Goal: Task Accomplishment & Management: Use online tool/utility

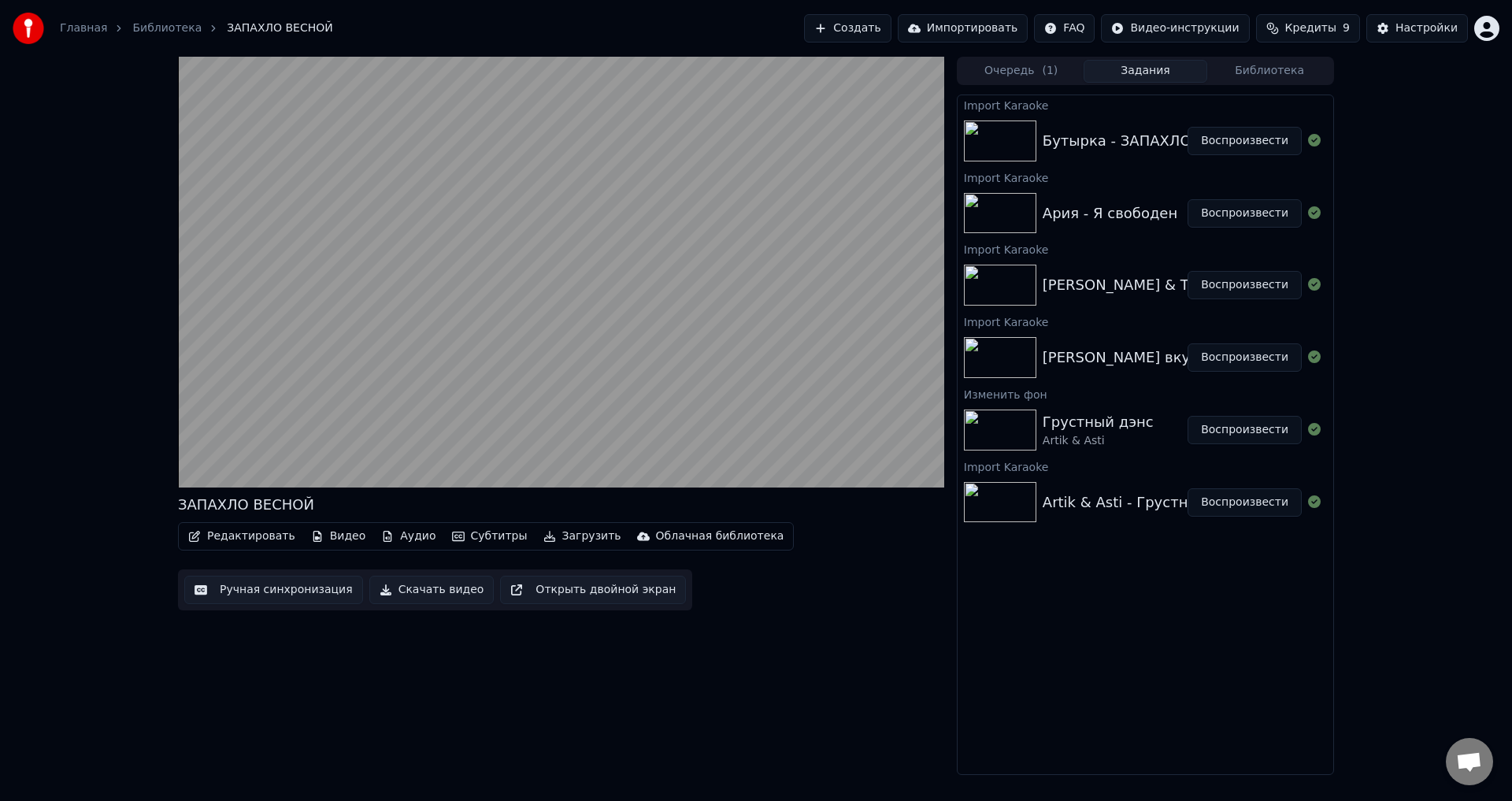
click at [466, 539] on button "Субтитры" at bounding box center [489, 536] width 89 height 22
click at [386, 690] on div "ЗАПАХЛО ВЕСНОЙ Редактировать Видео Аудио Субтитры Загрузить Облачная библиотека…" at bounding box center [561, 416] width 766 height 718
click at [1414, 21] on div "Настройки" at bounding box center [1426, 29] width 63 height 16
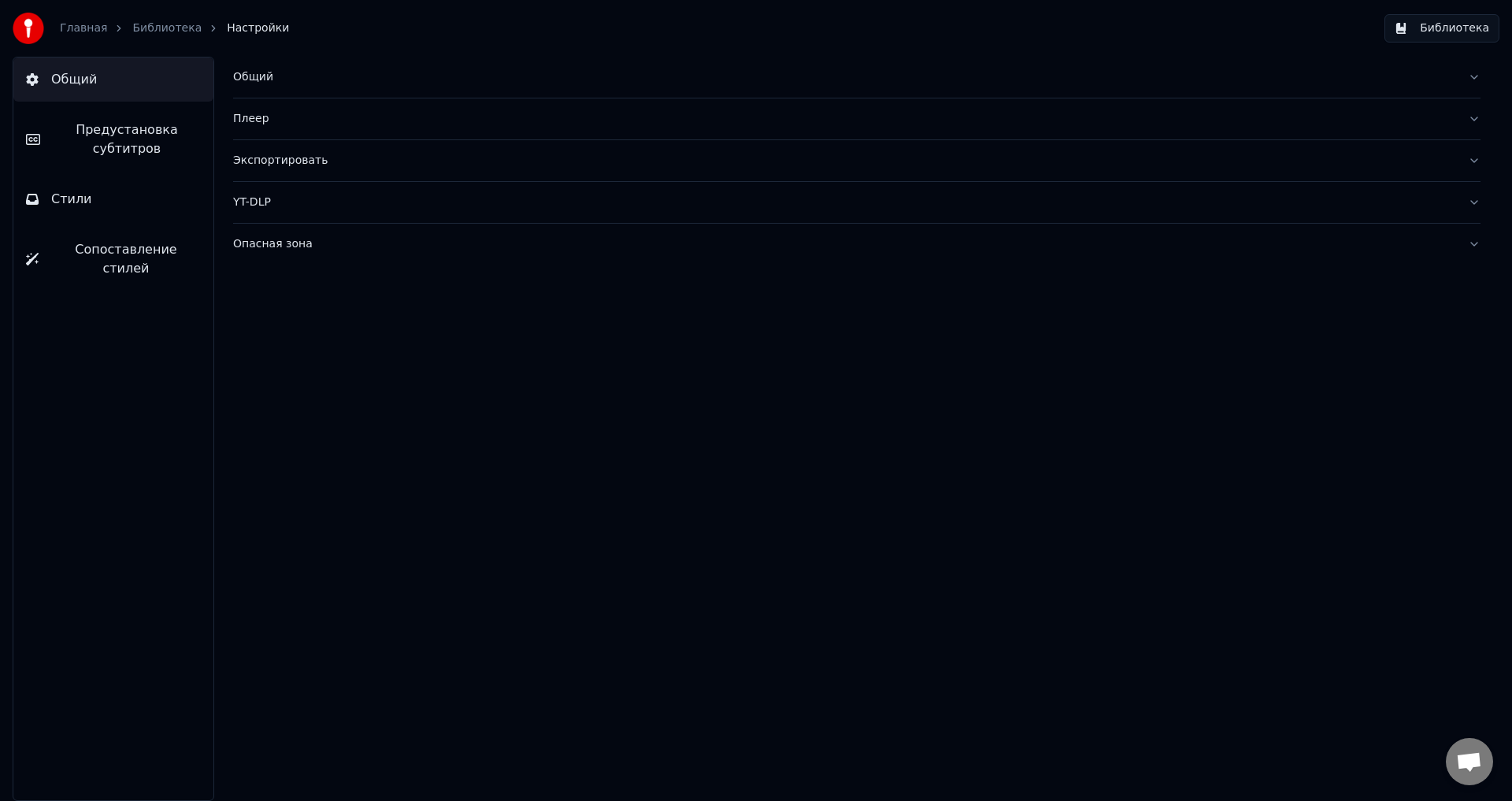
click at [83, 30] on link "Главная" at bounding box center [83, 29] width 47 height 16
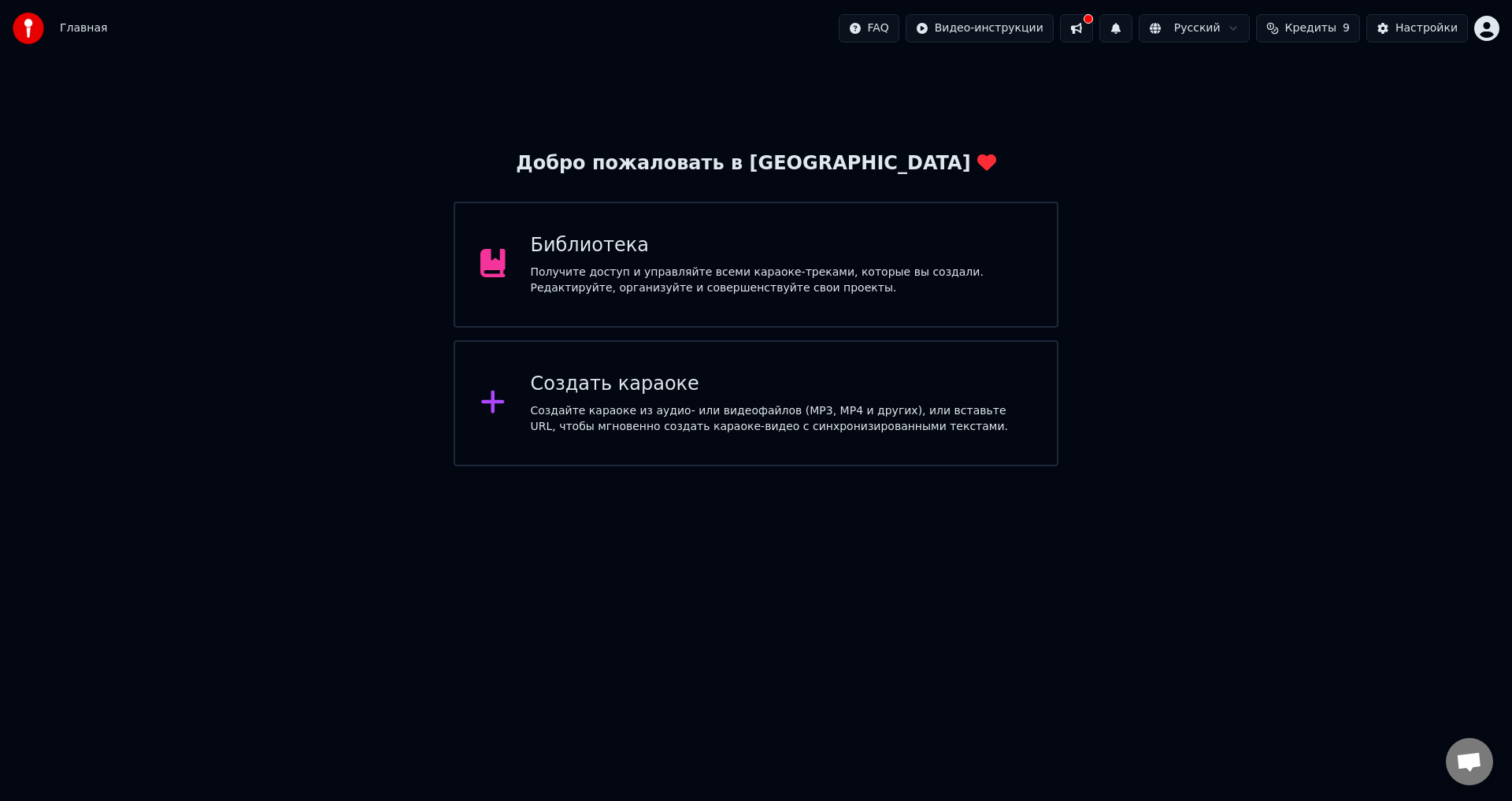
click at [1213, 315] on div "Добро пожаловать в Youka Библиотека Получите доступ и управляйте всеми караоке-…" at bounding box center [756, 262] width 1512 height 410
click at [1421, 25] on div "Настройки" at bounding box center [1426, 29] width 63 height 16
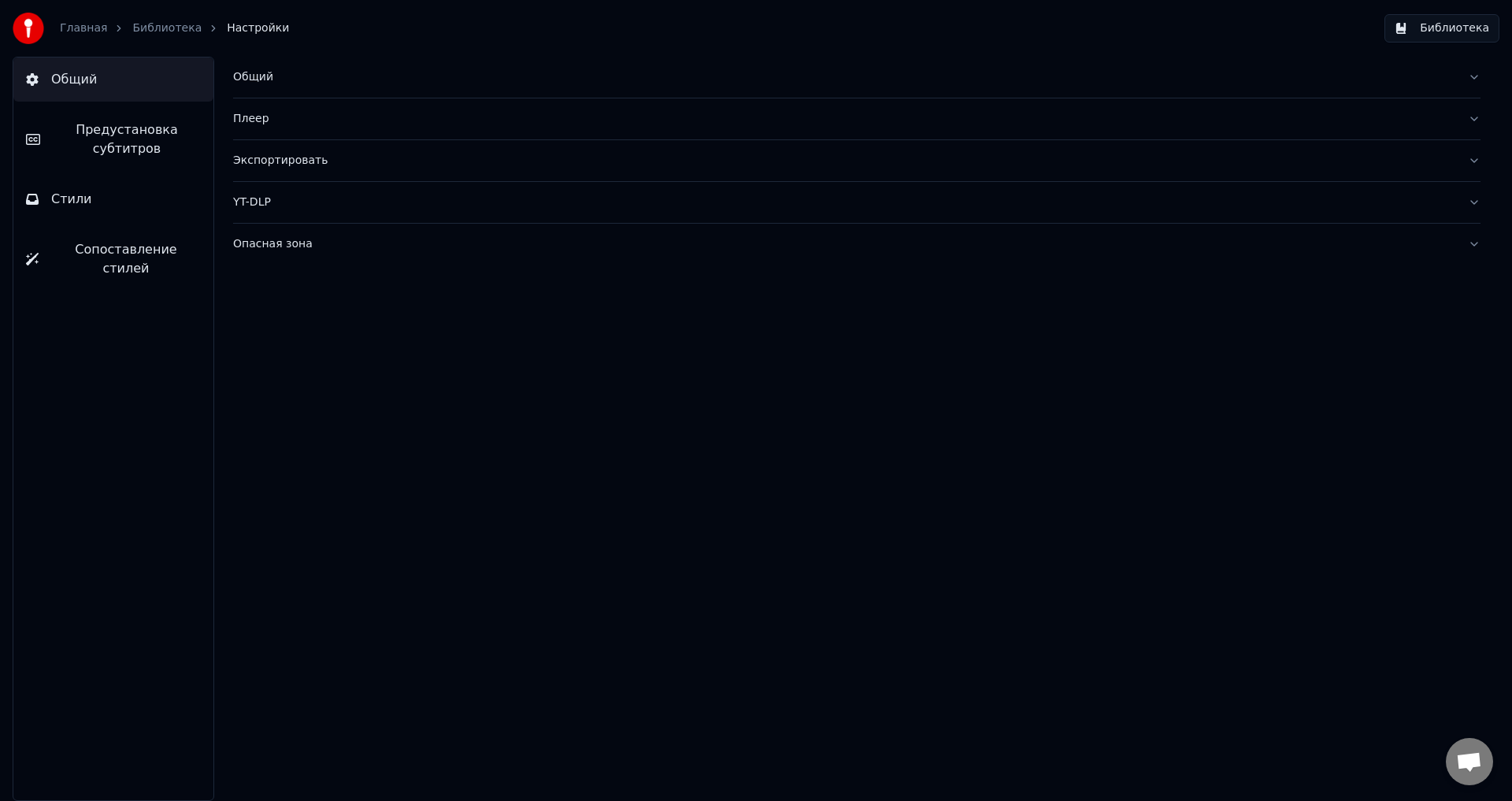
click at [1135, 443] on div "Общий Плеер Экспортировать YT-DLP Опасная зона" at bounding box center [856, 429] width 1310 height 744
click at [156, 25] on link "Библиотека" at bounding box center [167, 29] width 70 height 16
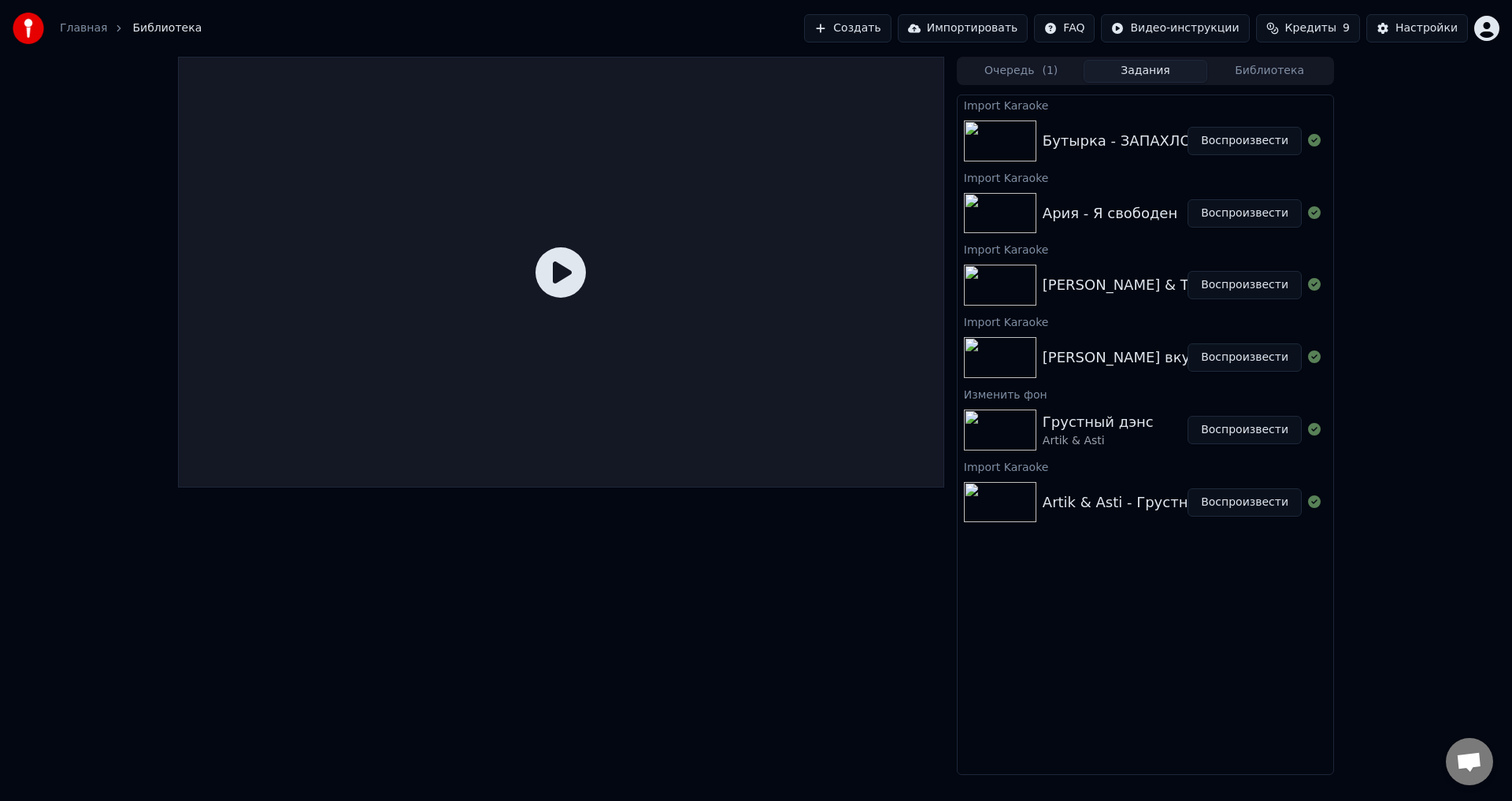
click at [71, 29] on link "Главная" at bounding box center [83, 29] width 47 height 16
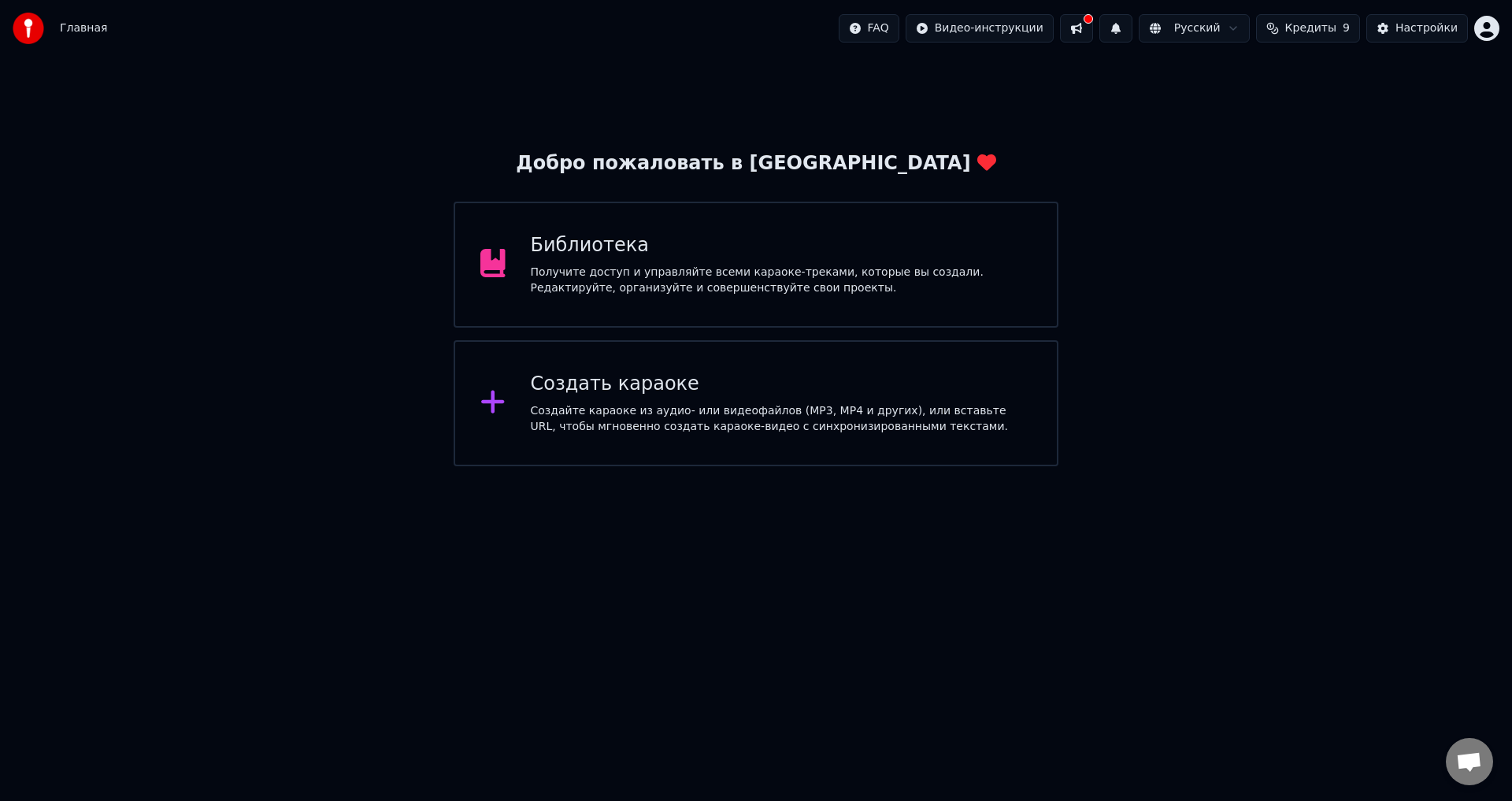
click at [784, 274] on div "Получите доступ и управляйте всеми караоке-треками, которые вы создали. Редакти…" at bounding box center [782, 281] width 501 height 32
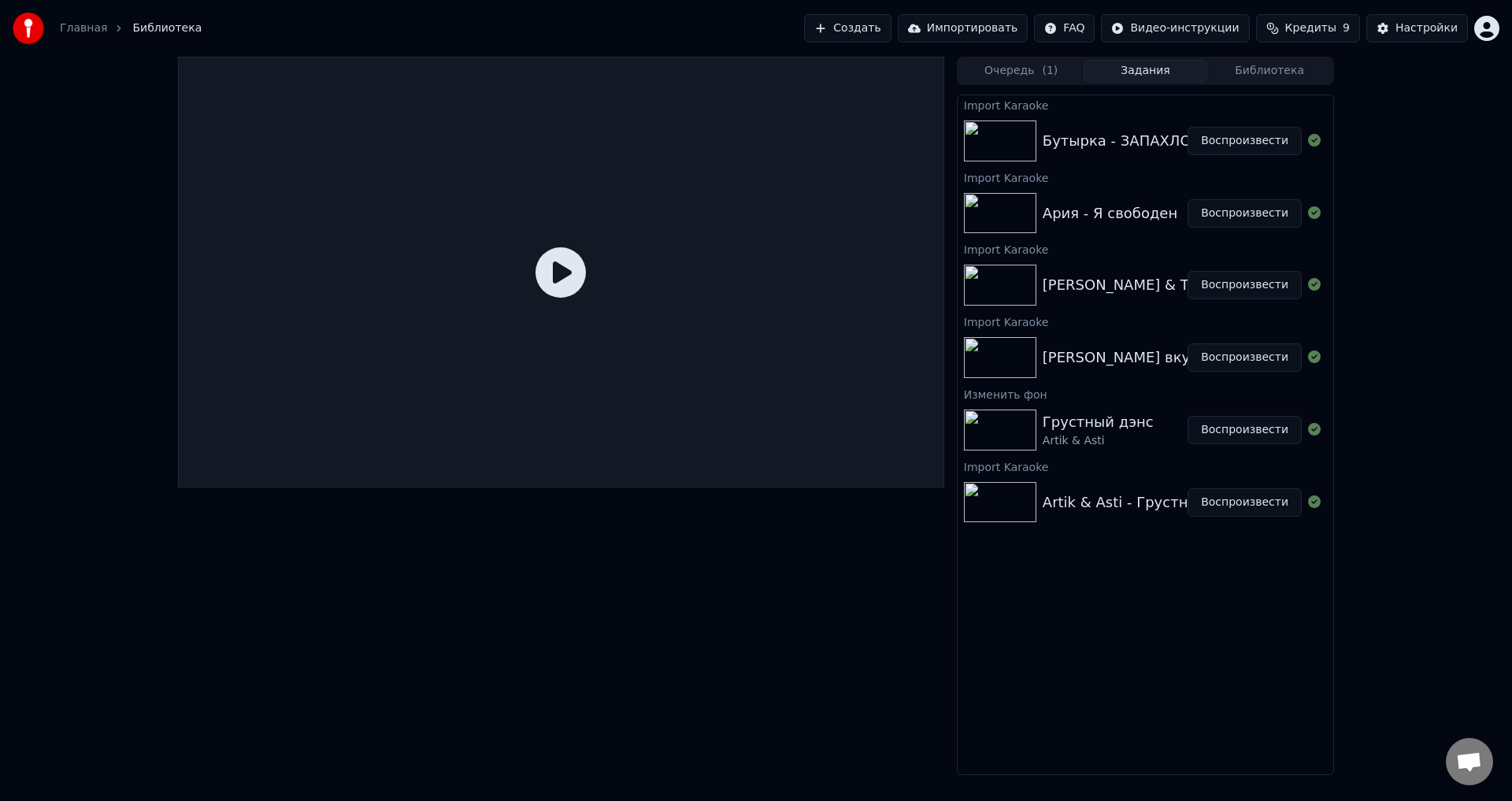
click at [1101, 319] on div "Import Karaoke" at bounding box center [1146, 320] width 376 height 19
click at [1108, 286] on div "[PERSON_NAME] & The [PERSON_NAME] Blues - Wicked Game & Nights In White Satin (…" at bounding box center [1389, 285] width 692 height 22
click at [1247, 282] on button "Воспроизвести" at bounding box center [1244, 285] width 114 height 28
click at [1242, 208] on button "Воспроизвести" at bounding box center [1244, 213] width 114 height 28
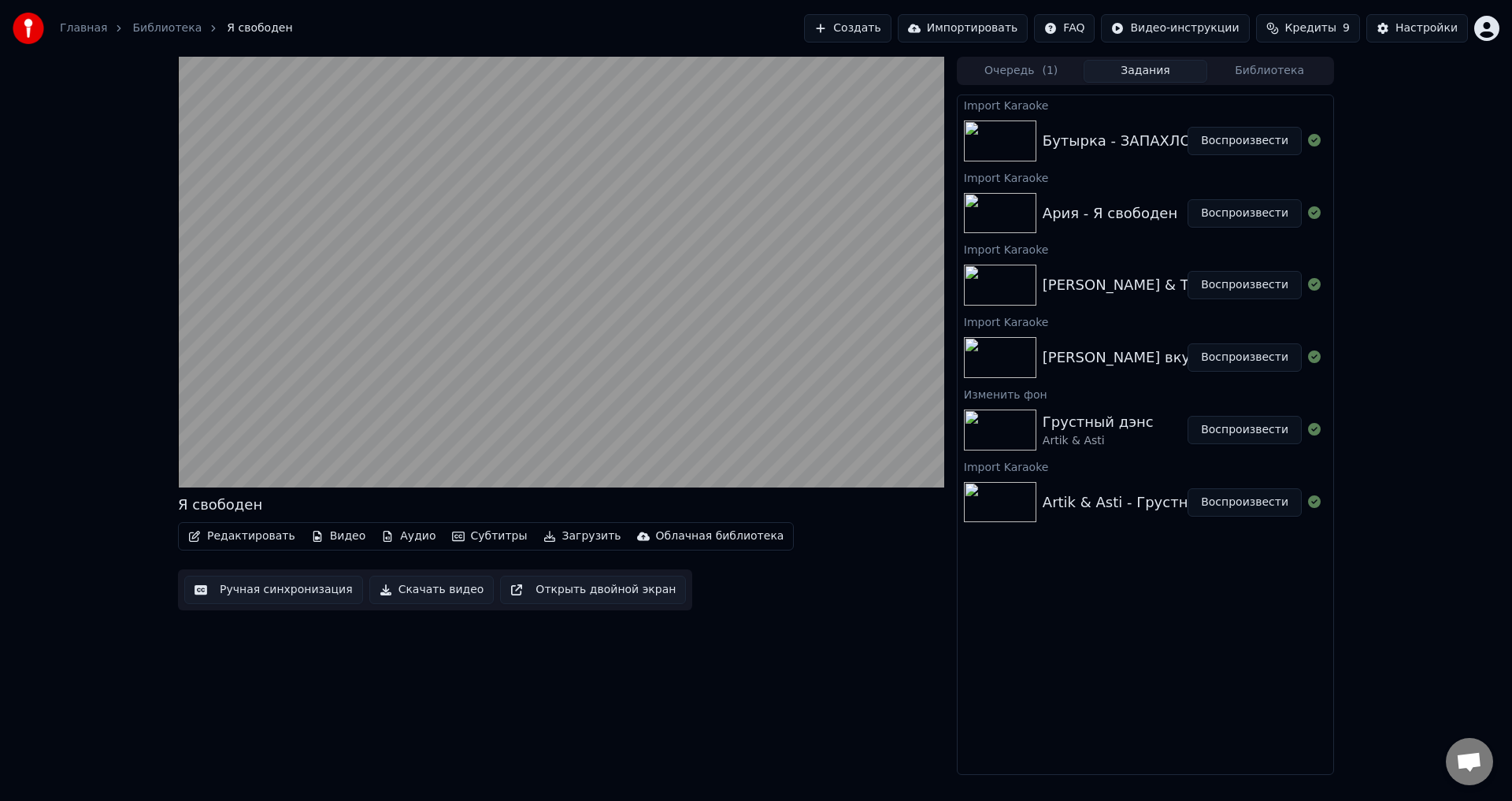
click at [452, 353] on video at bounding box center [561, 272] width 766 height 431
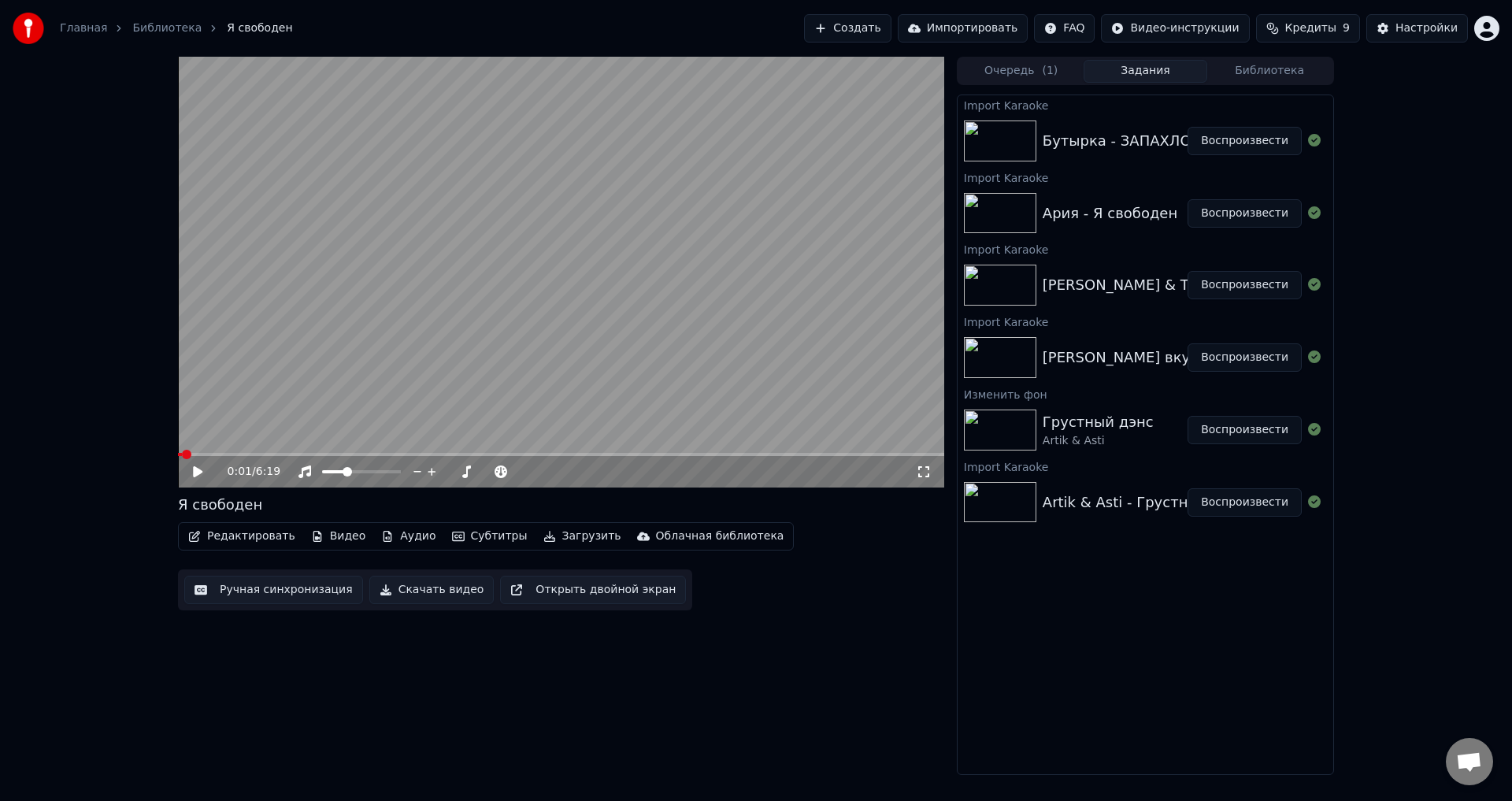
click at [198, 470] on icon at bounding box center [197, 472] width 9 height 11
click at [474, 478] on div "0:04 / 6:19" at bounding box center [572, 472] width 688 height 16
click at [468, 469] on icon at bounding box center [467, 472] width 9 height 13
click at [198, 474] on icon at bounding box center [209, 472] width 37 height 13
click at [208, 482] on div "1:19 / 6:19" at bounding box center [561, 472] width 766 height 32
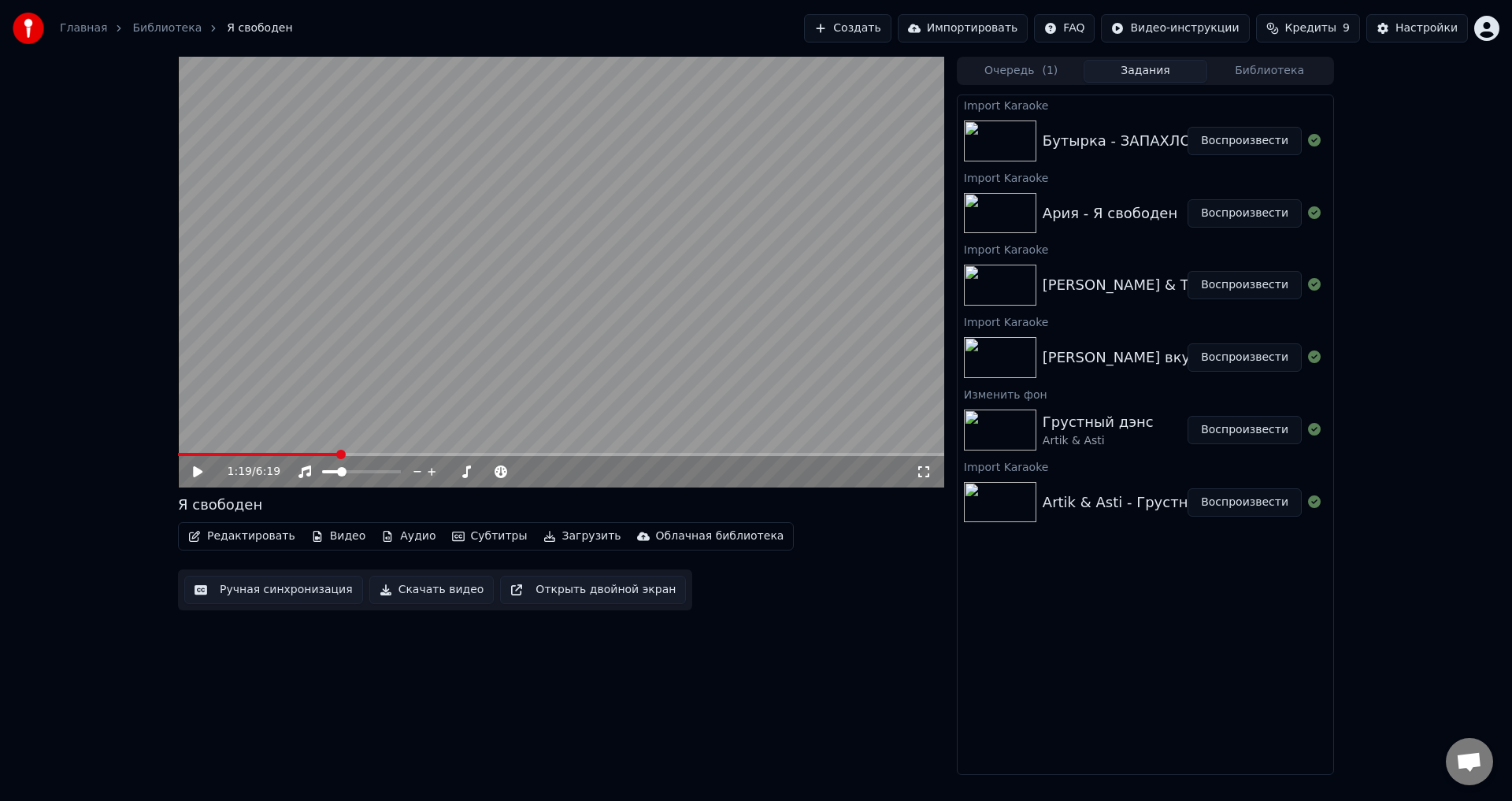
click at [202, 477] on icon at bounding box center [209, 472] width 37 height 13
click at [1055, 146] on div "Бутырка - ЗАПАХЛО ВЕСНОЙ" at bounding box center [1149, 141] width 214 height 22
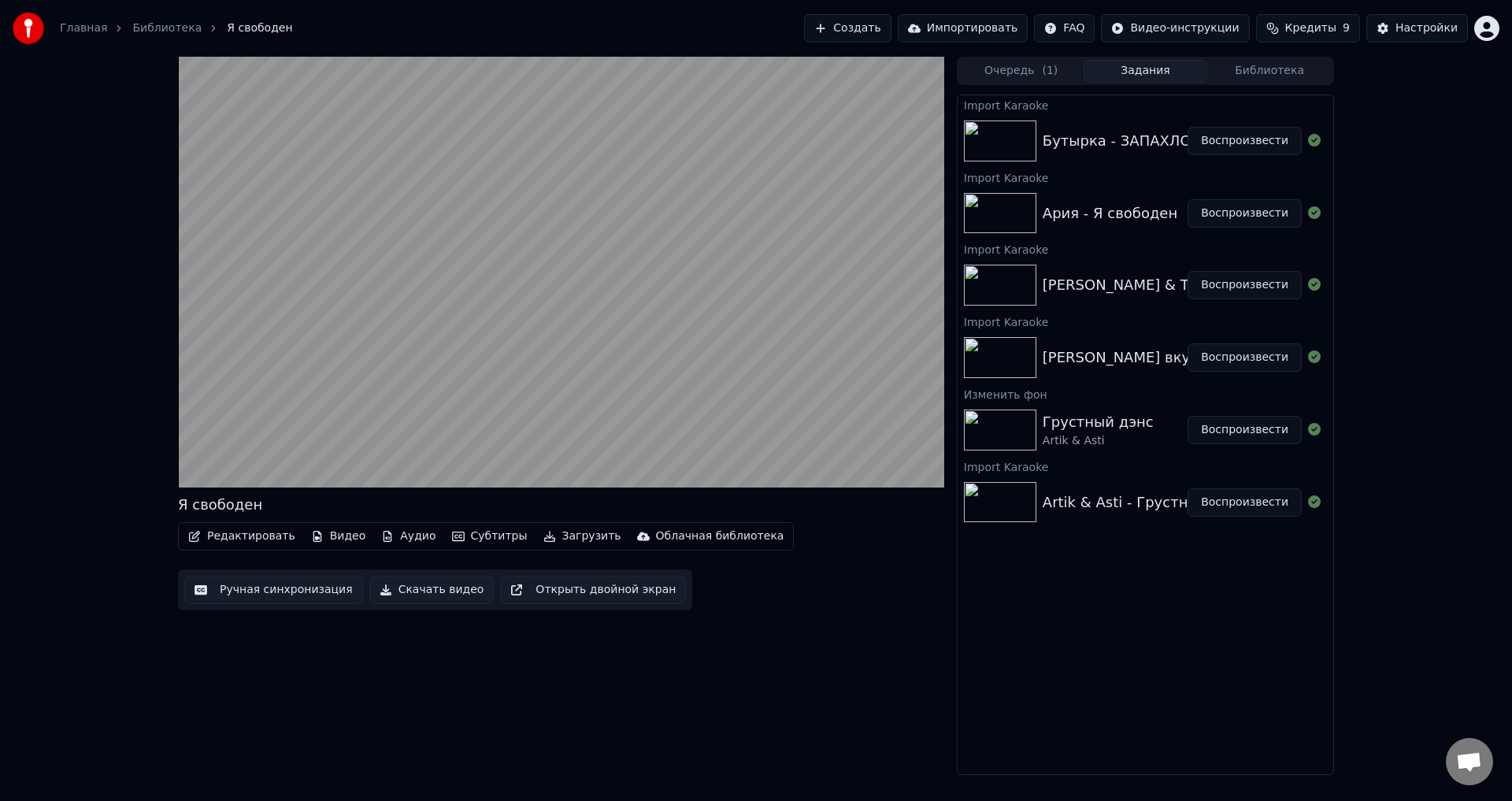
click at [1220, 147] on button "Воспроизвести" at bounding box center [1244, 140] width 114 height 28
click at [246, 378] on video at bounding box center [561, 272] width 766 height 431
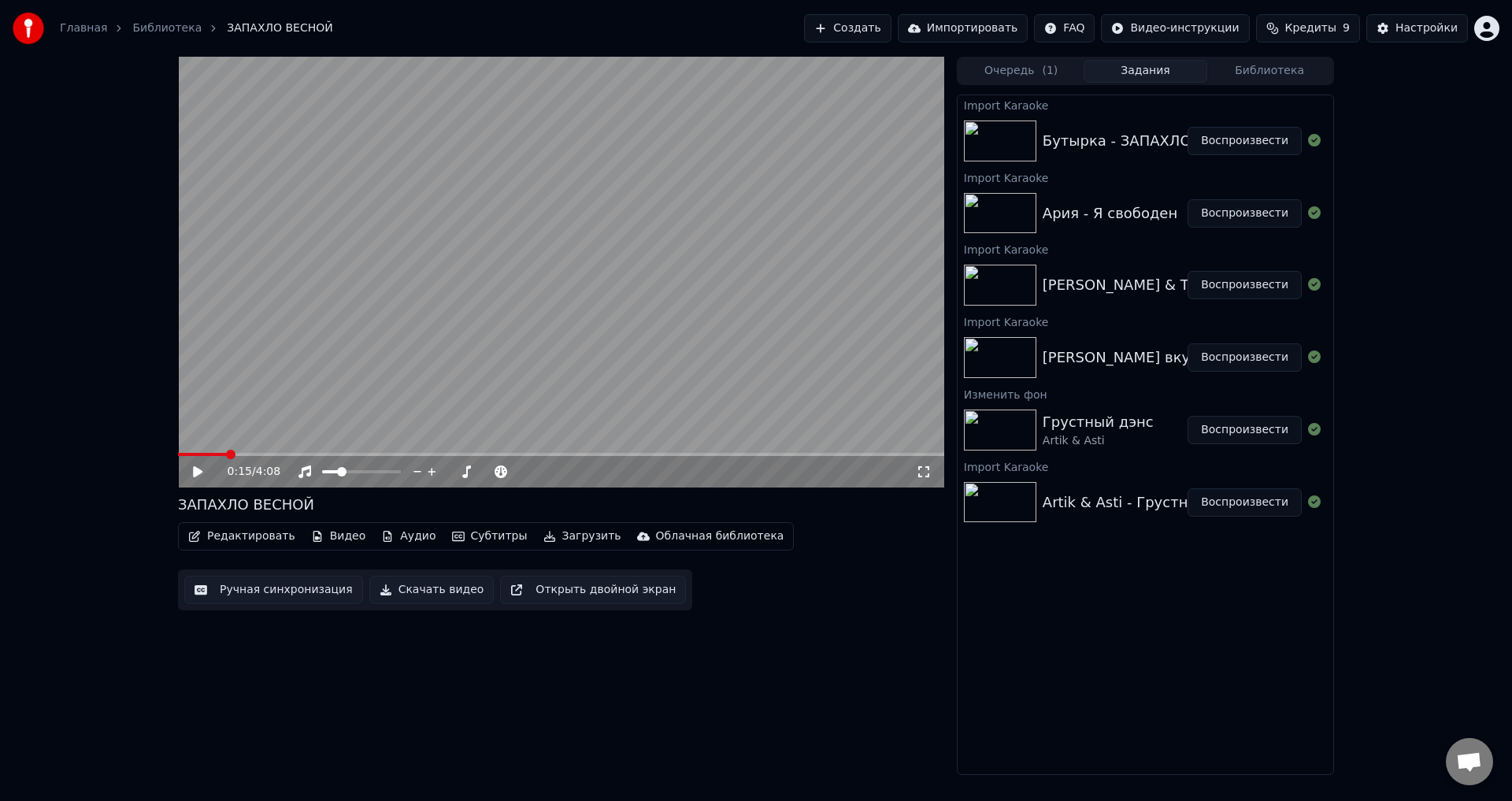
click at [225, 412] on video at bounding box center [561, 272] width 766 height 431
click at [740, 349] on video at bounding box center [561, 272] width 766 height 431
click at [233, 538] on button "Редактировать" at bounding box center [242, 536] width 119 height 22
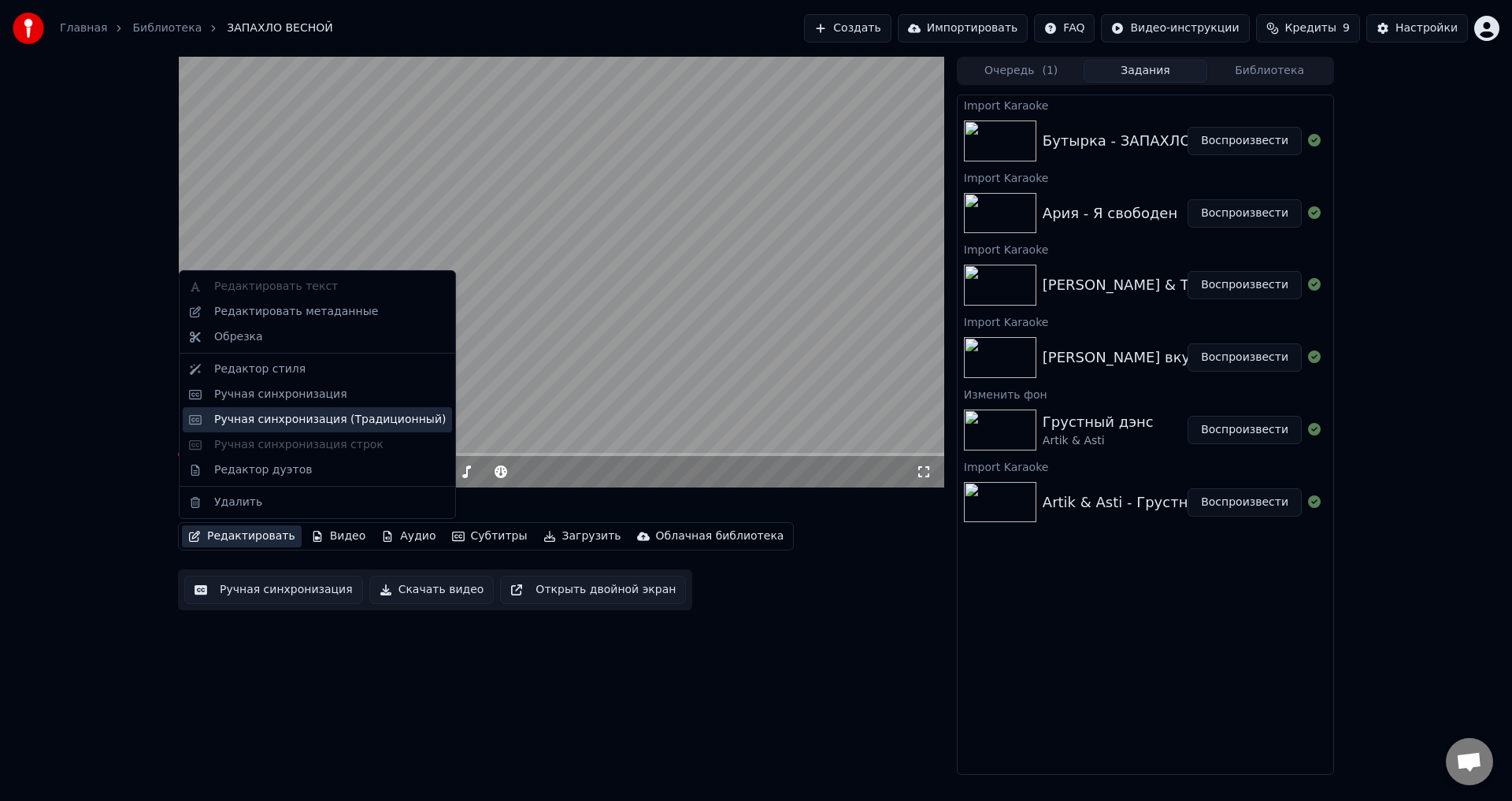
click at [255, 407] on div "Ручная синхронизация (Традиционный)" at bounding box center [317, 419] width 270 height 25
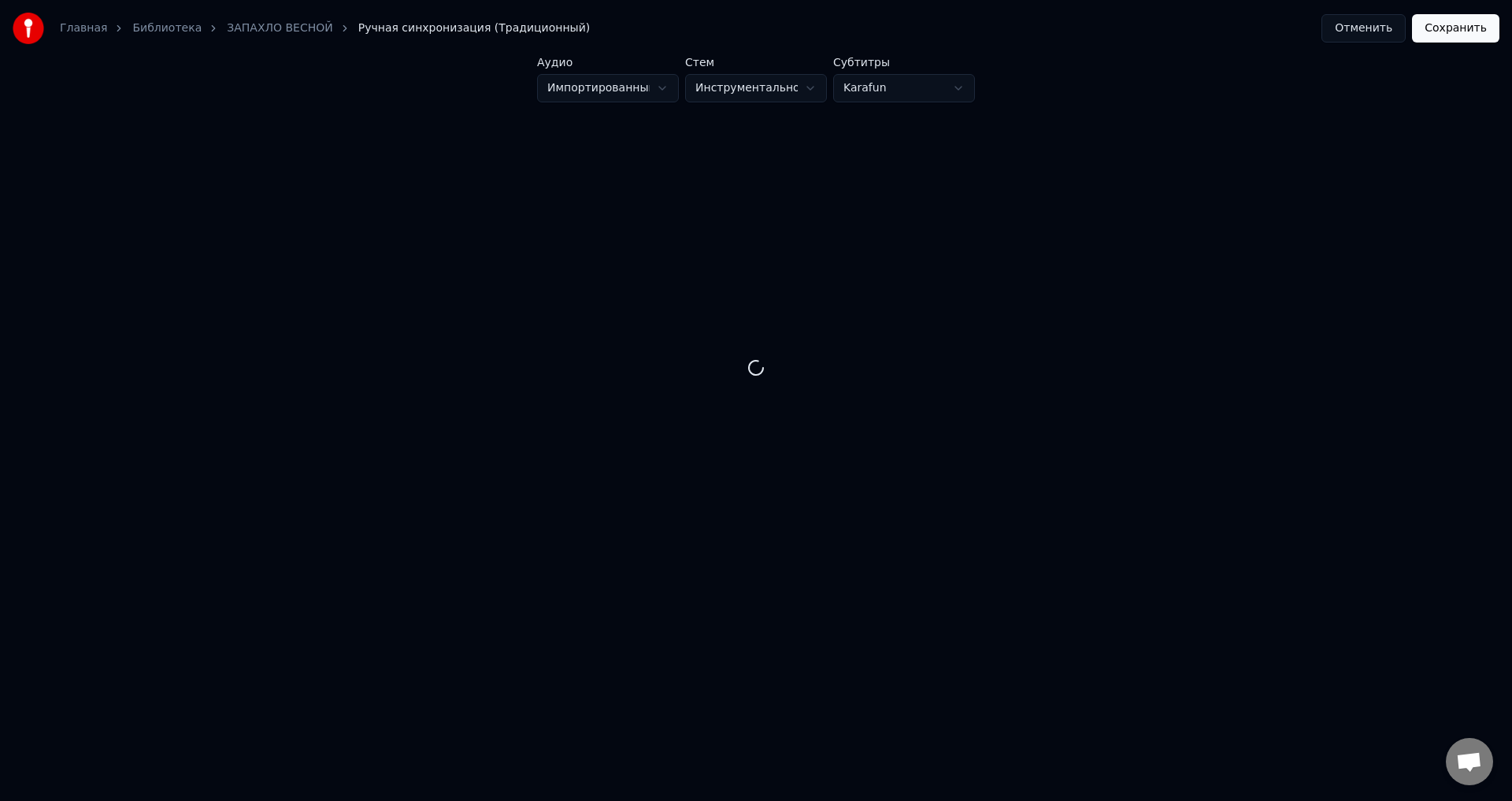
click at [648, 94] on button "Импортированный" at bounding box center [608, 88] width 141 height 28
click at [471, 147] on div at bounding box center [755, 367] width 1461 height 481
click at [739, 78] on button "Инструментальное" at bounding box center [756, 88] width 141 height 28
click at [483, 162] on div at bounding box center [755, 367] width 1461 height 481
click at [882, 90] on button "Karafun" at bounding box center [903, 88] width 141 height 28
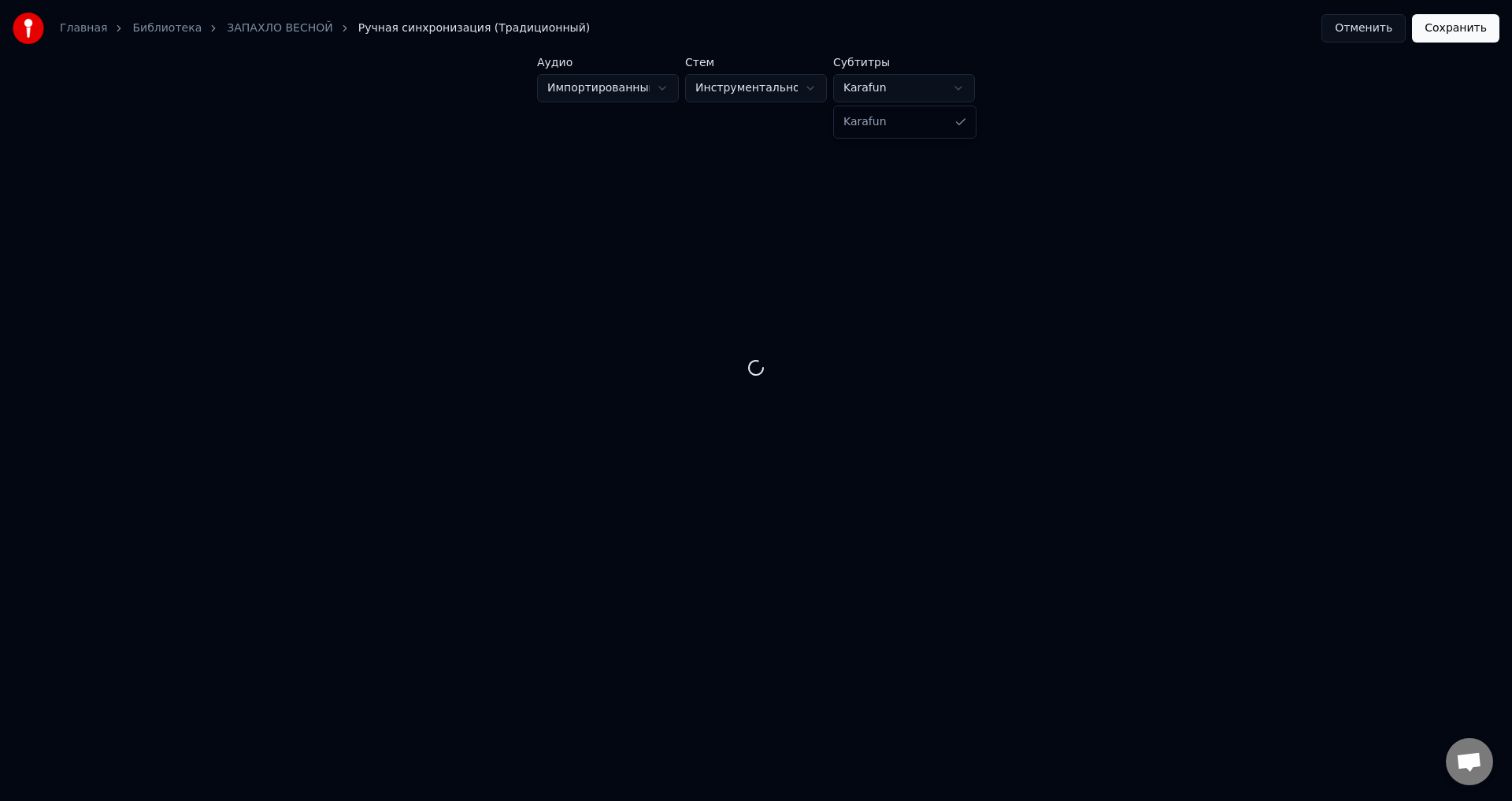
click at [929, 306] on div at bounding box center [755, 367] width 1461 height 481
click at [1366, 31] on button "Отменить" at bounding box center [1363, 28] width 85 height 28
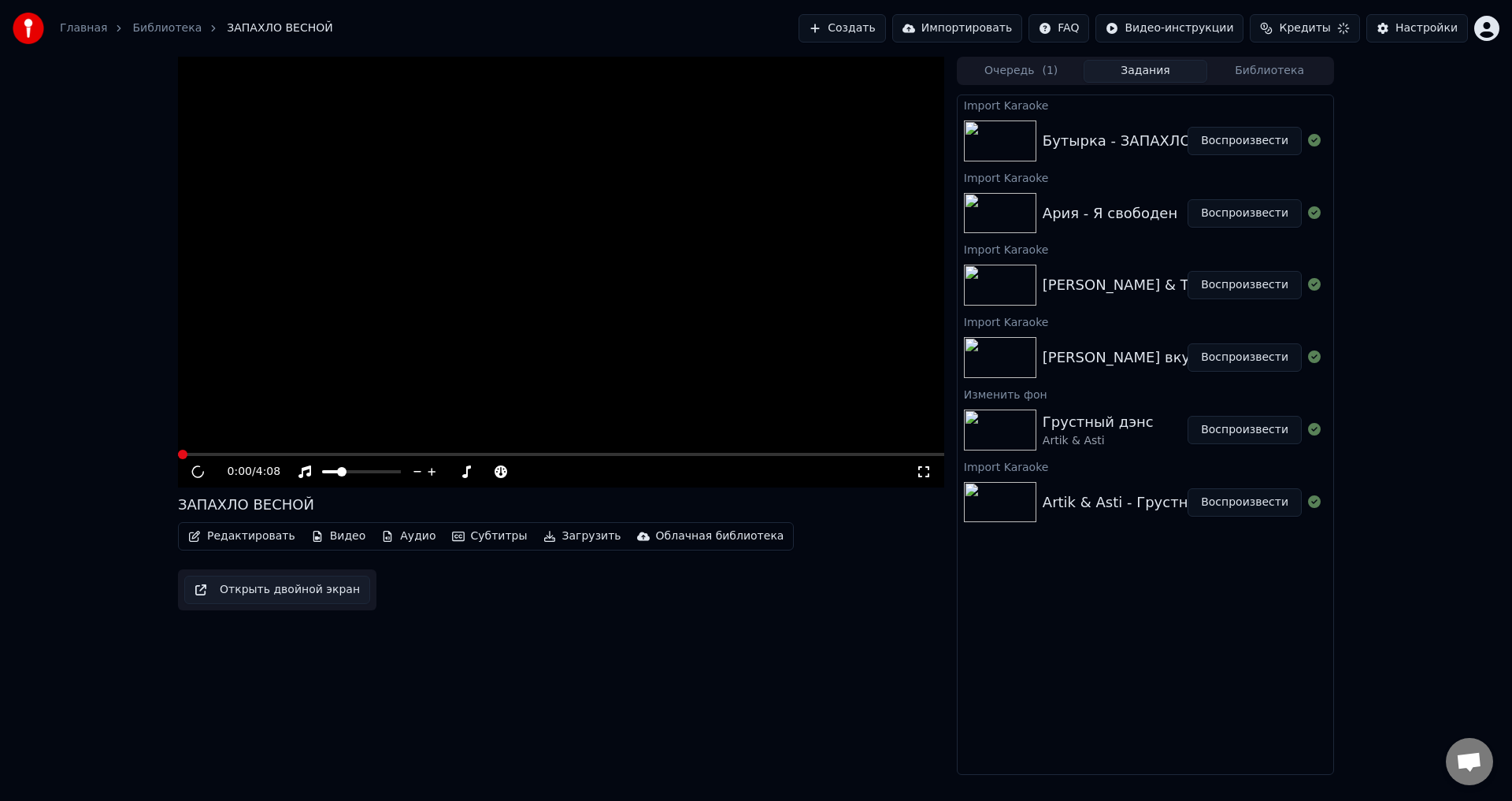
click at [1381, 20] on button "Настройки" at bounding box center [1417, 28] width 101 height 28
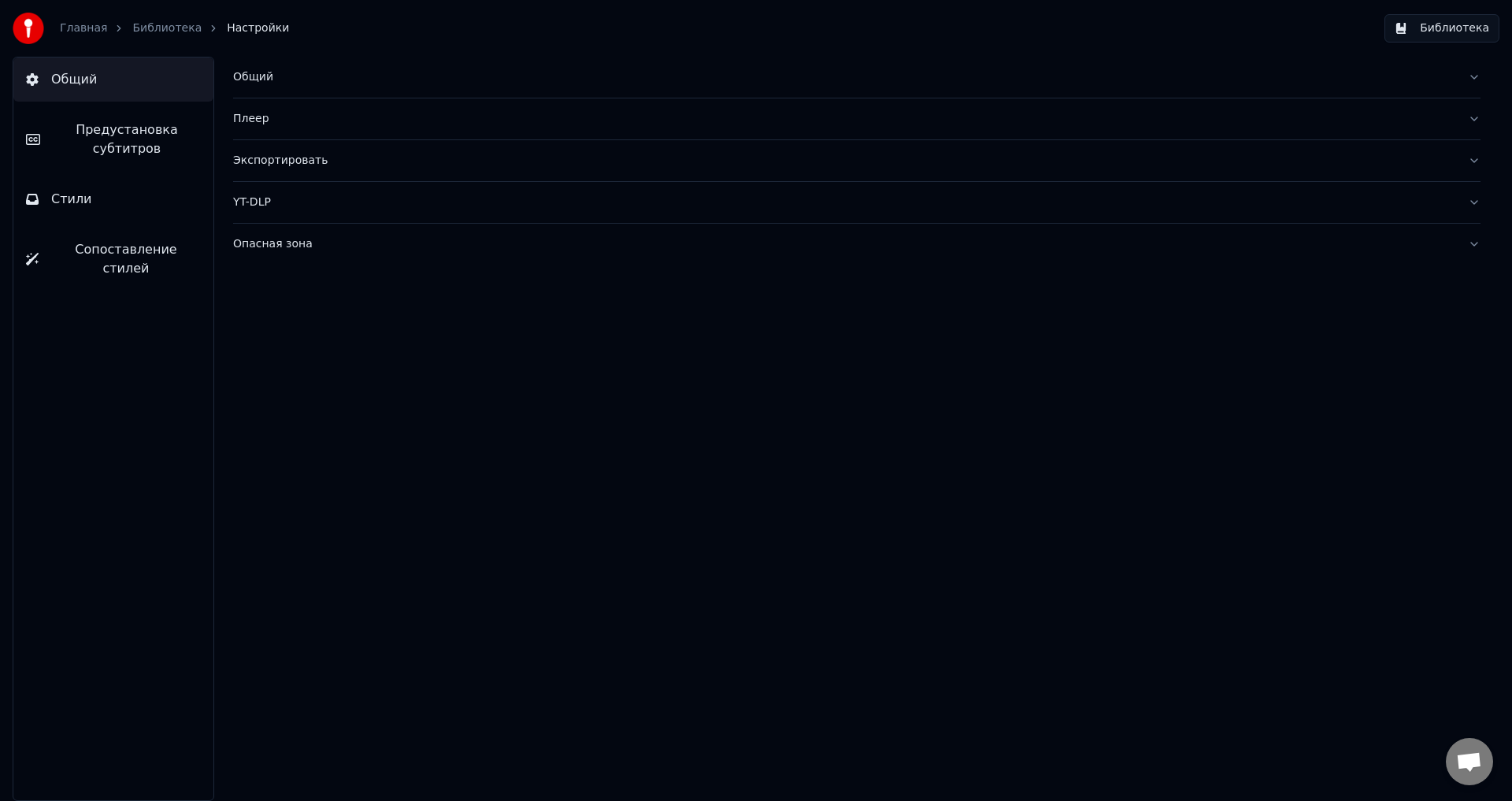
click at [69, 33] on link "Главная" at bounding box center [83, 29] width 47 height 16
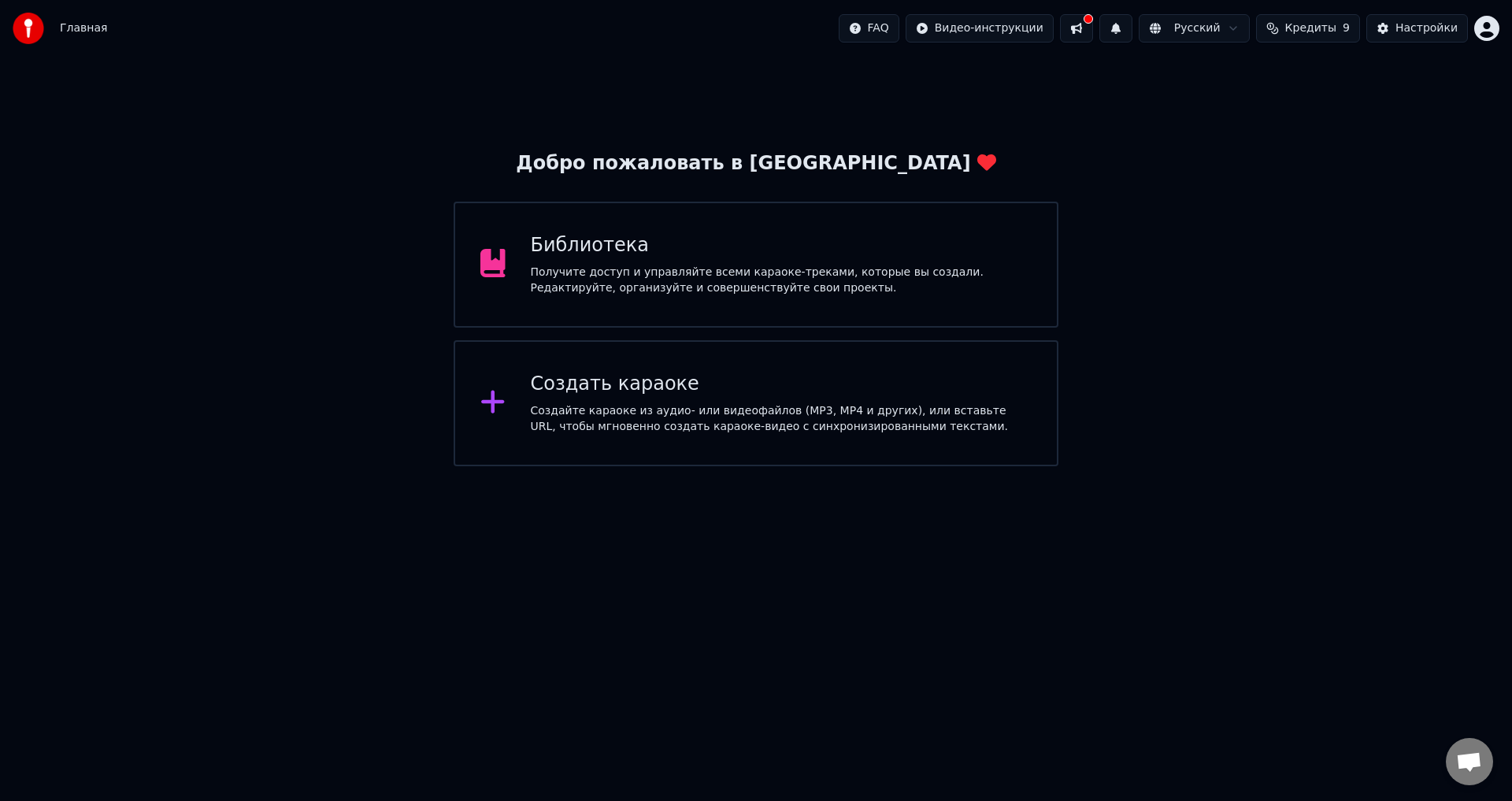
click at [950, 265] on div "Получите доступ и управляйте всеми караоке-треками, которые вы создали. Редакти…" at bounding box center [782, 281] width 501 height 32
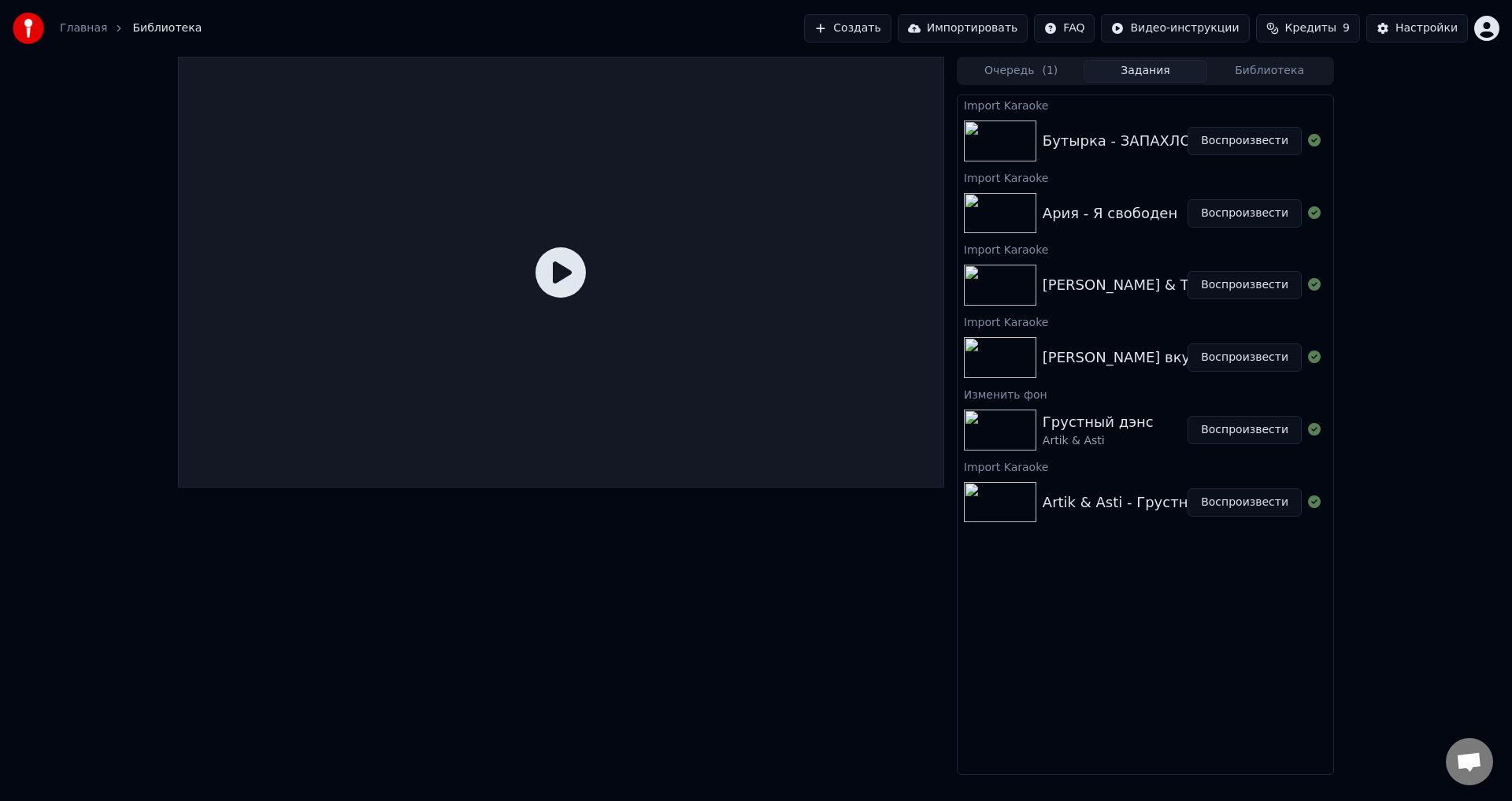
click at [981, 25] on button "Импортировать" at bounding box center [962, 28] width 130 height 28
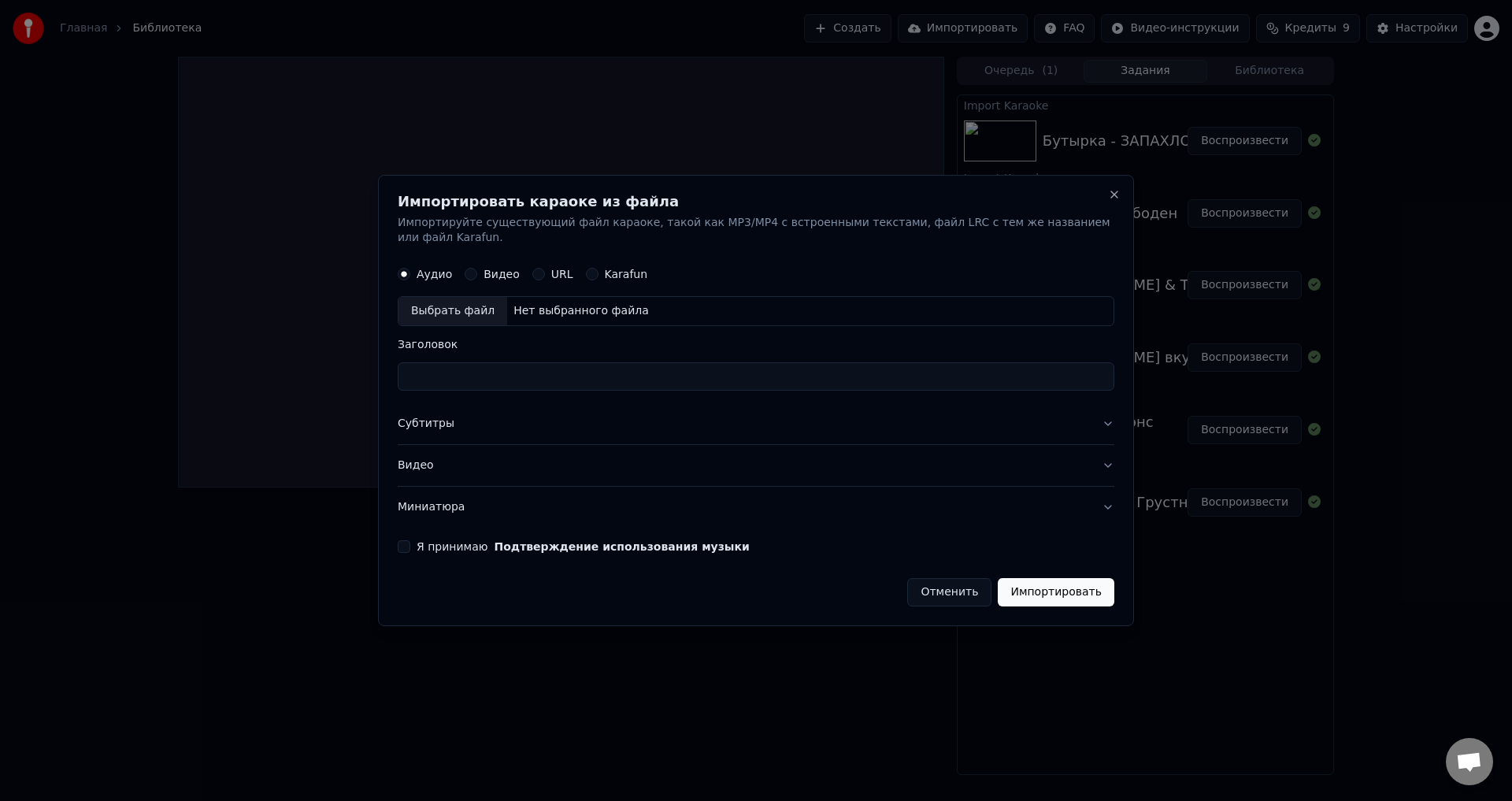
click at [629, 270] on label "Karafun" at bounding box center [627, 275] width 44 height 11
click at [599, 269] on button "Karafun" at bounding box center [592, 275] width 13 height 13
click at [487, 298] on div "Выбрать файл" at bounding box center [453, 311] width 108 height 28
type input "**********"
click at [430, 544] on label "Я принимаю Подтверждение использования музыки" at bounding box center [583, 546] width 333 height 11
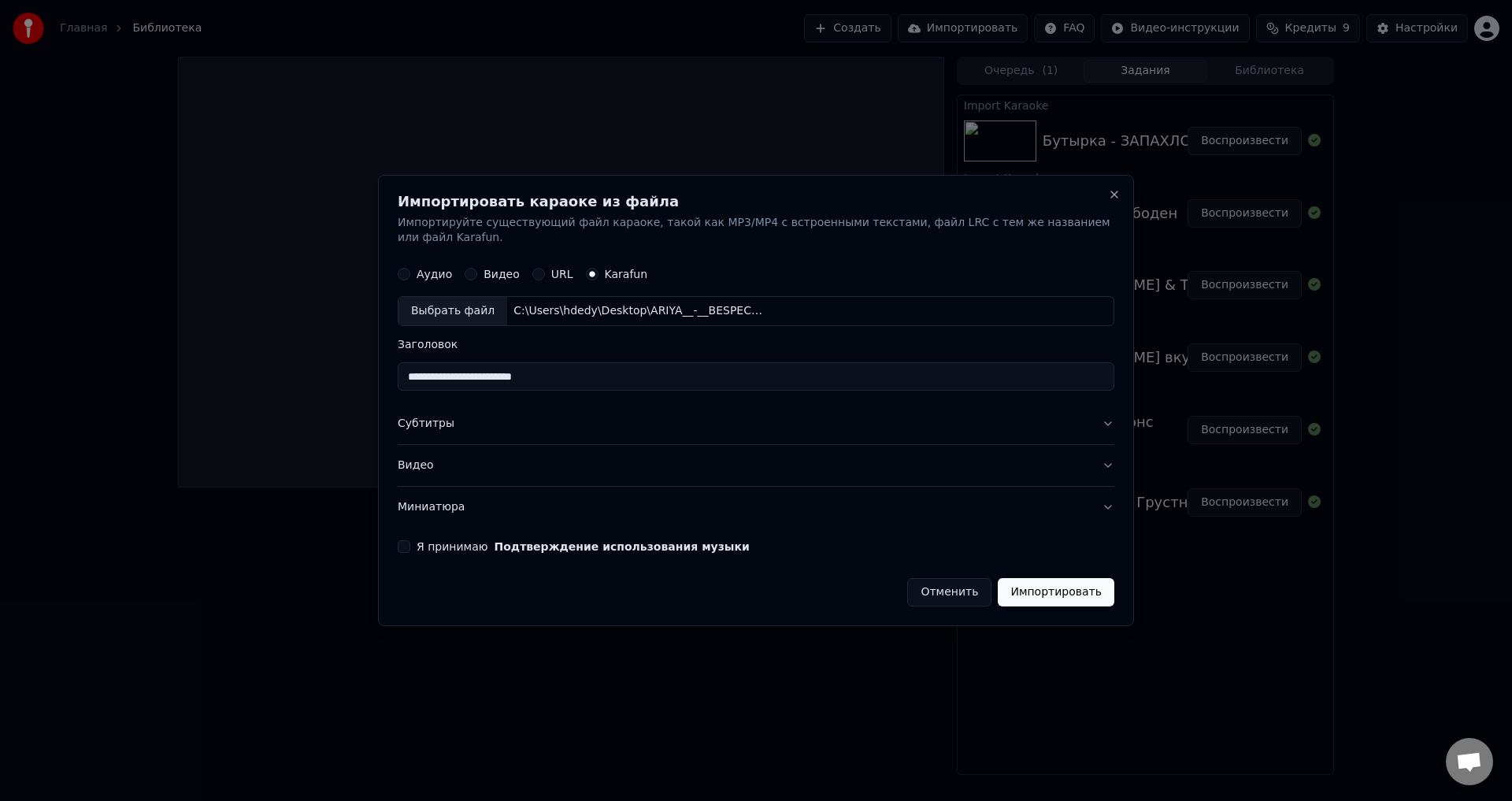
click at [410, 544] on button "Я принимаю Подтверждение использования музыки" at bounding box center [404, 546] width 13 height 13
click at [1059, 586] on button "Импортировать" at bounding box center [1055, 592] width 116 height 28
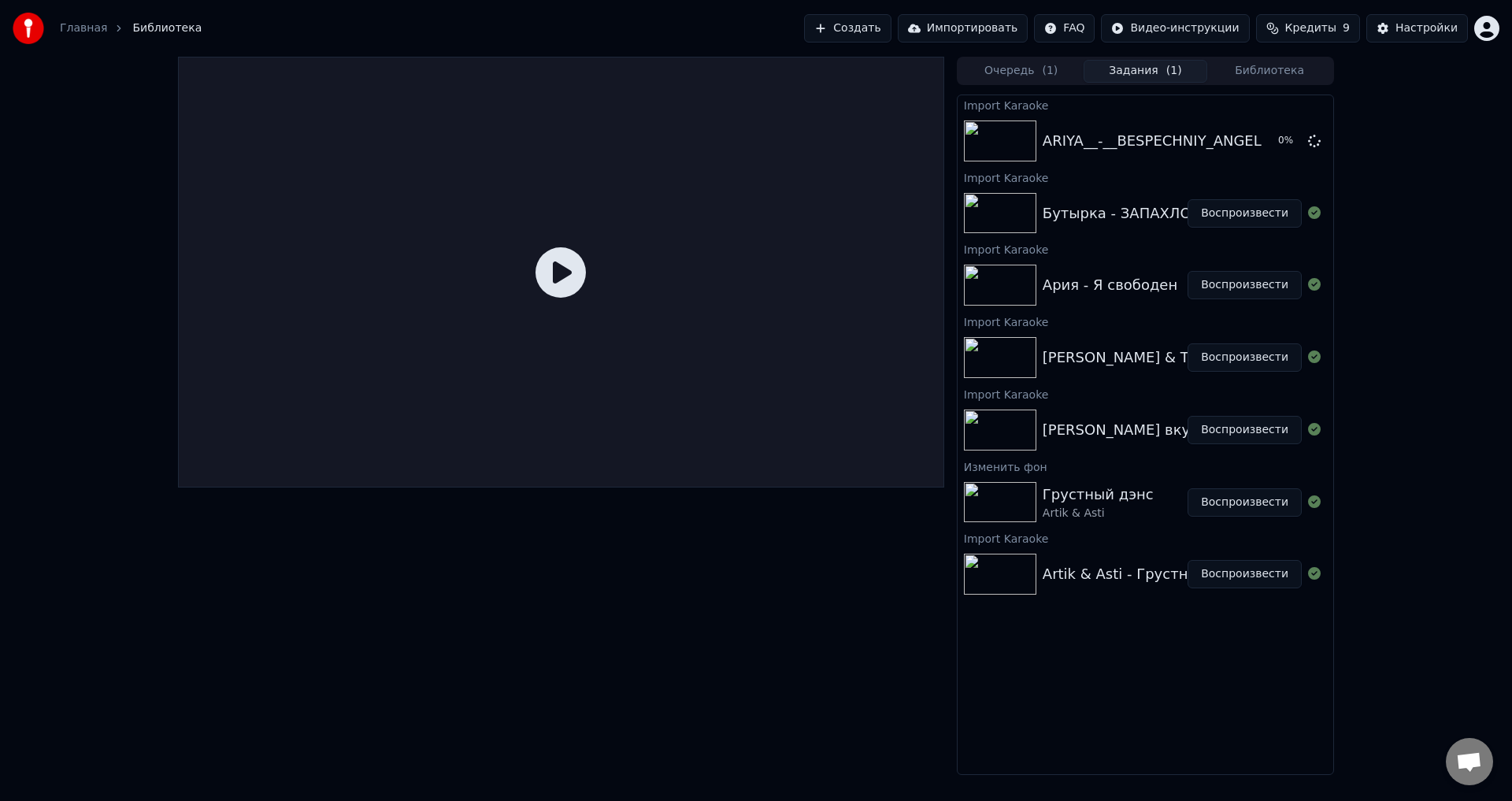
click at [1261, 65] on button "Библиотека" at bounding box center [1268, 71] width 124 height 23
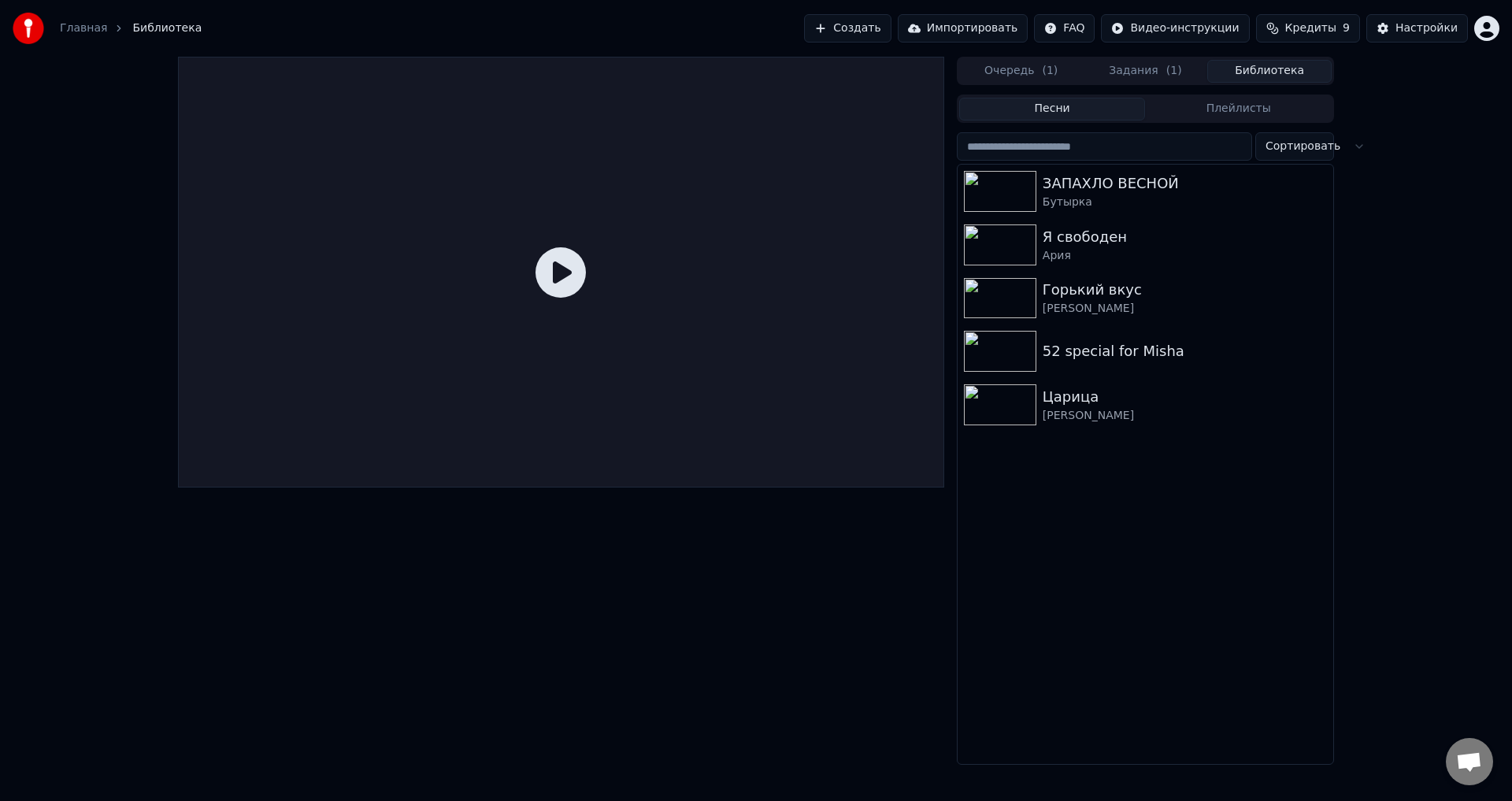
click at [1138, 74] on button "Задания ( 1 )" at bounding box center [1145, 71] width 124 height 23
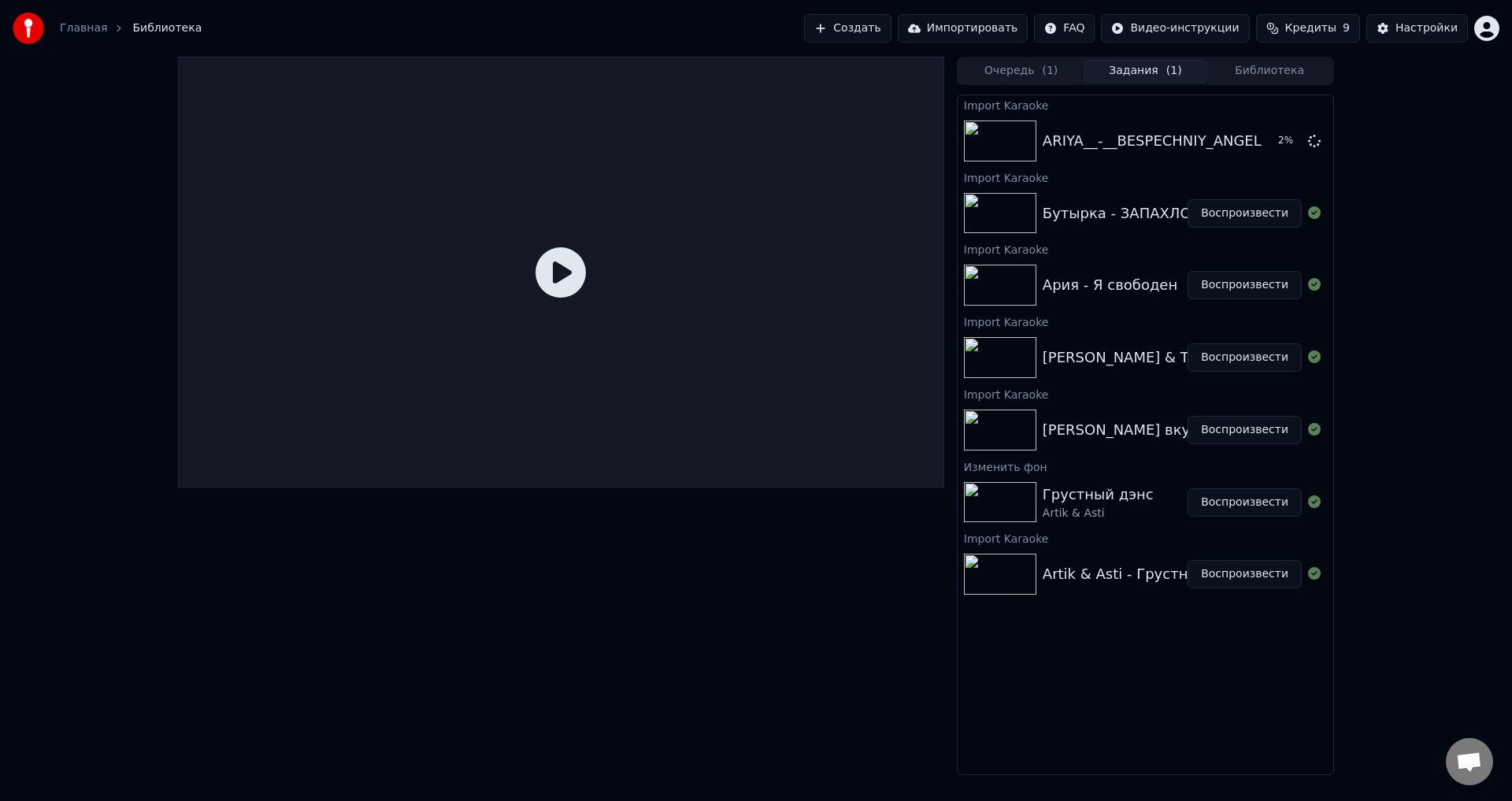
click at [996, 32] on button "Импортировать" at bounding box center [962, 28] width 130 height 28
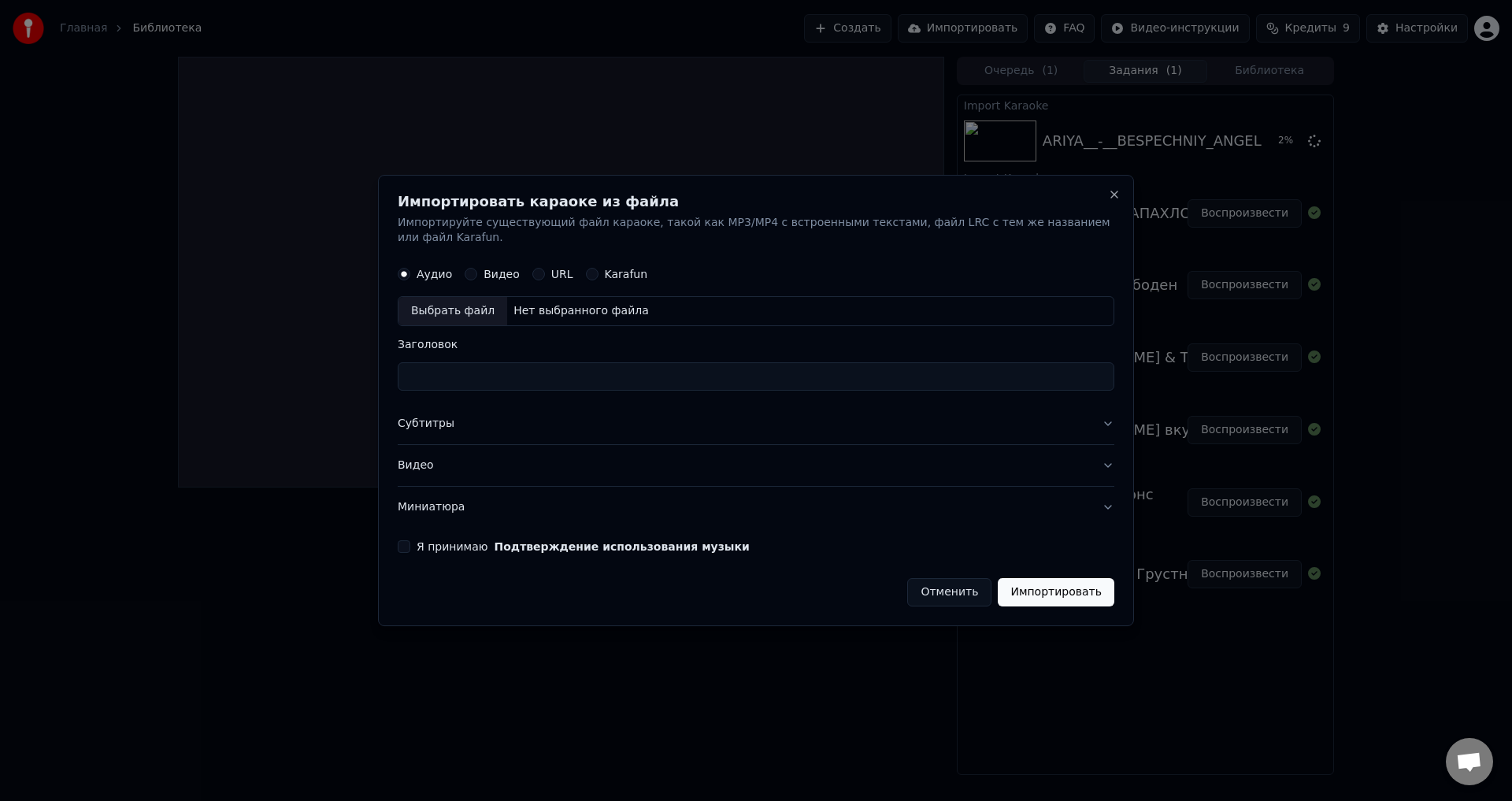
click at [619, 270] on label "Karafun" at bounding box center [627, 275] width 44 height 11
click at [599, 269] on button "Karafun" at bounding box center [592, 275] width 13 height 13
click at [463, 308] on div "Выбрать файл" at bounding box center [453, 311] width 108 height 28
type input "**********"
click at [1063, 580] on button "Импортировать" at bounding box center [1055, 592] width 116 height 28
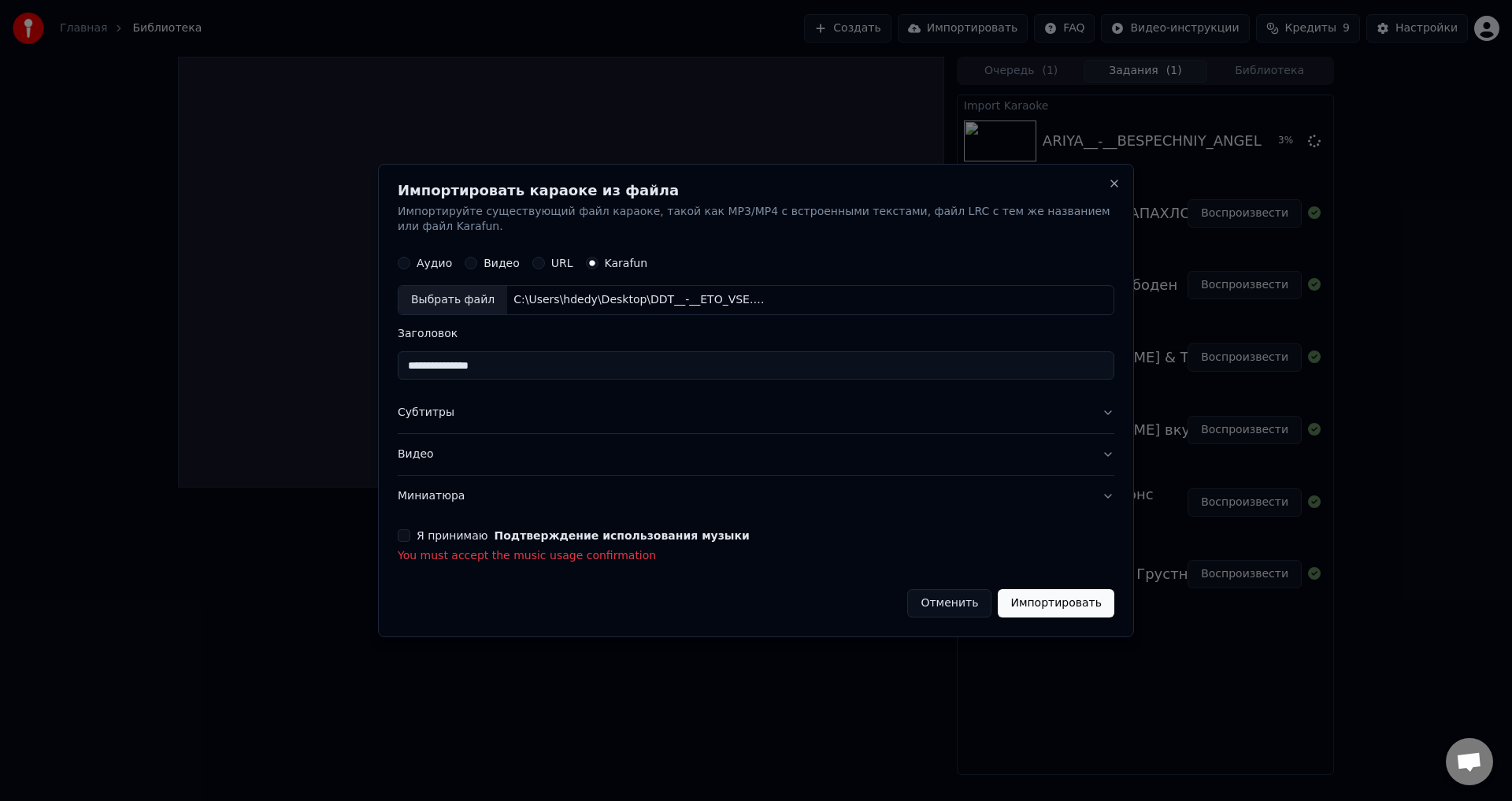
click at [440, 530] on label "Я принимаю Подтверждение использования музыки" at bounding box center [583, 535] width 333 height 11
click at [410, 529] on button "Я принимаю Подтверждение использования музыки" at bounding box center [404, 535] width 13 height 13
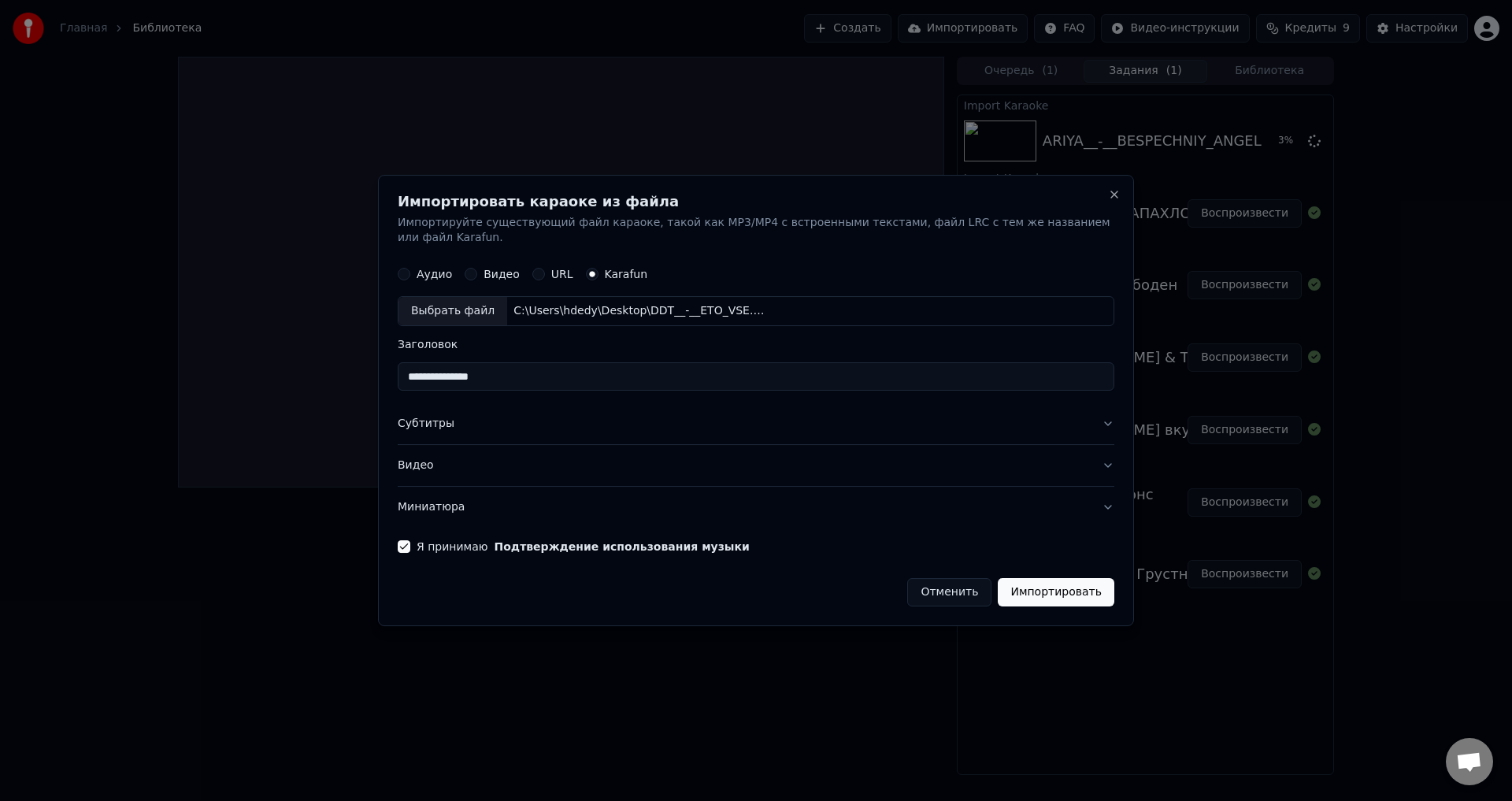
click at [1052, 578] on button "Импортировать" at bounding box center [1055, 592] width 116 height 28
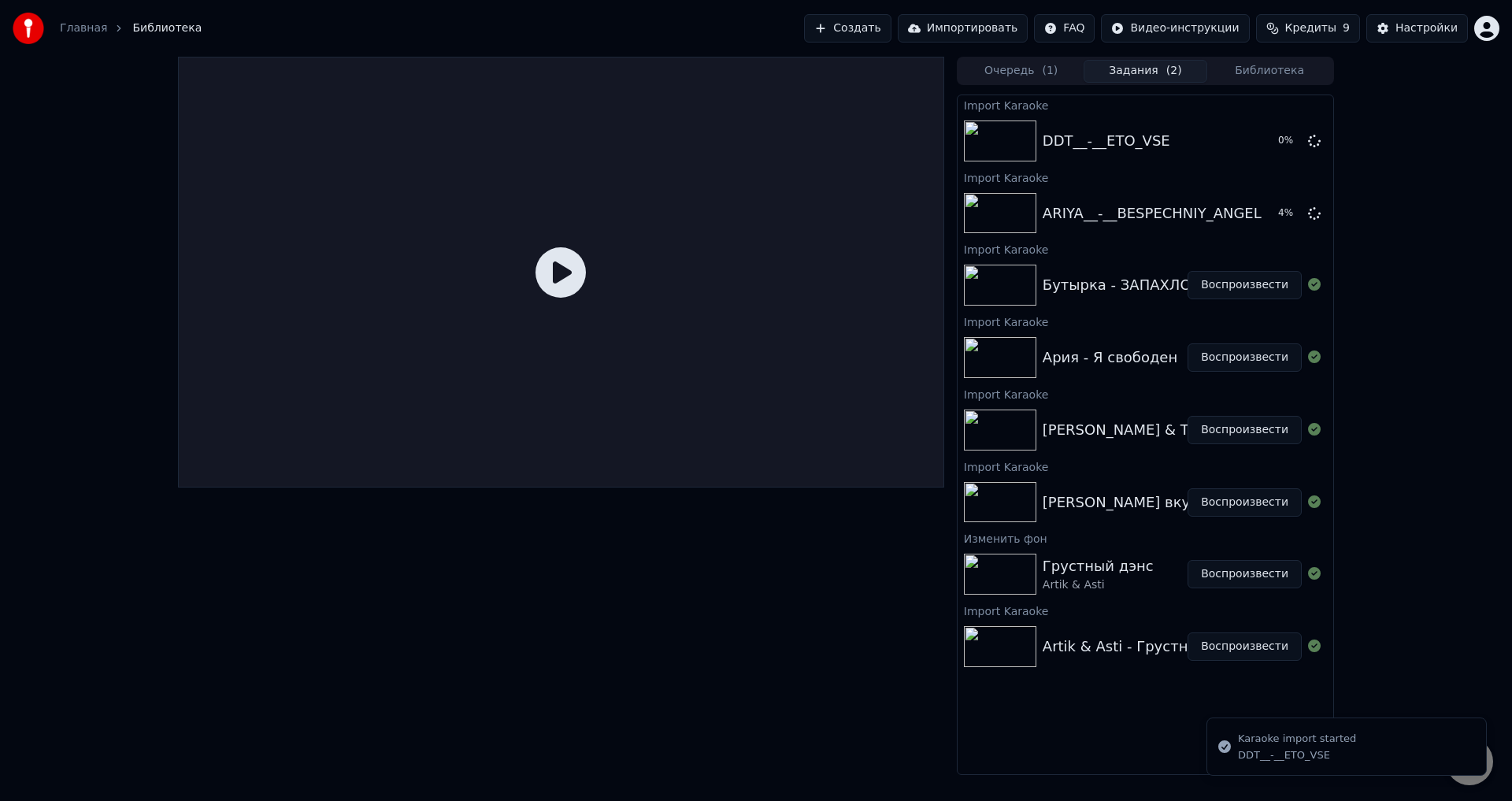
click at [984, 28] on button "Импортировать" at bounding box center [962, 28] width 130 height 28
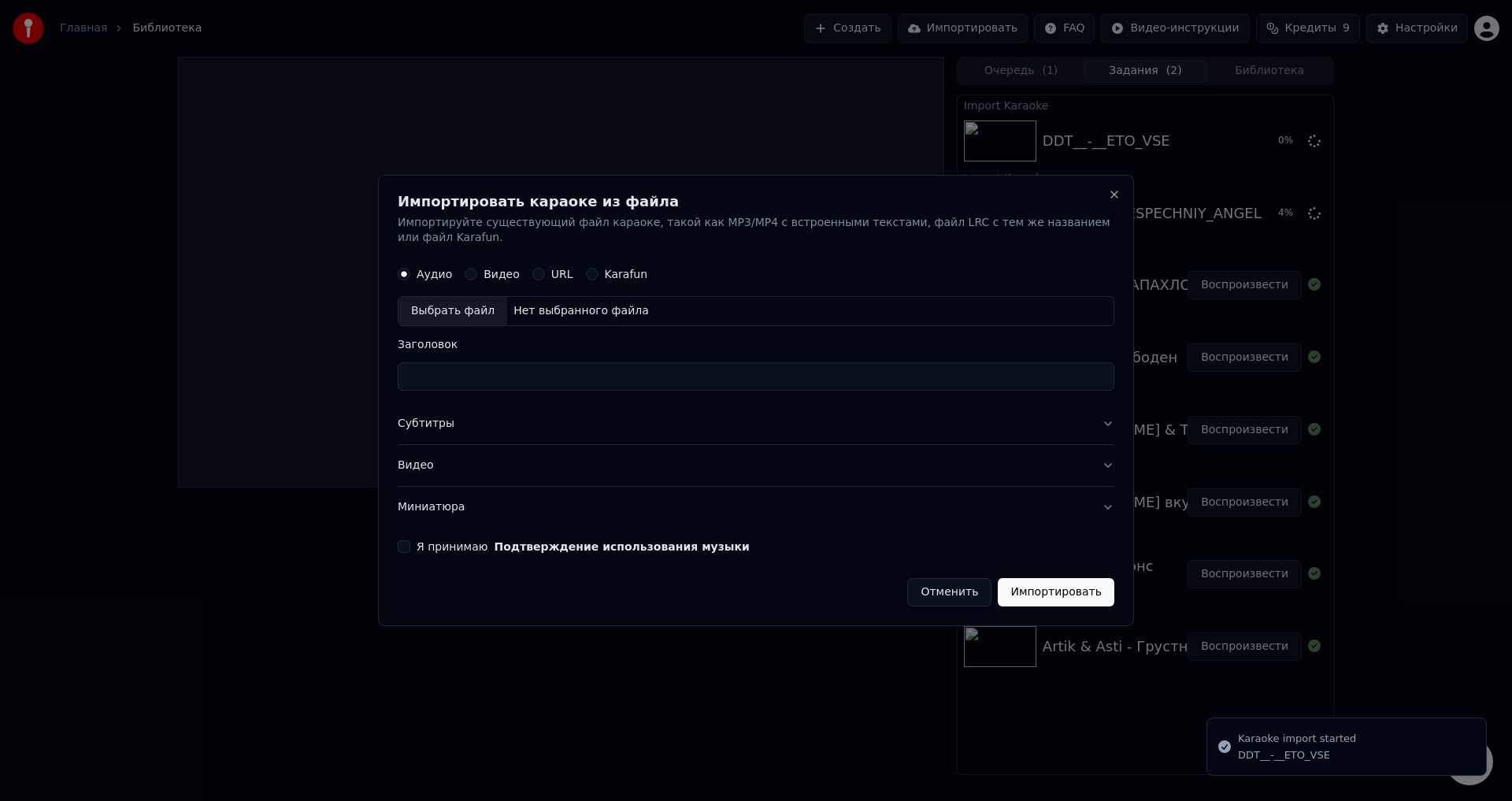
click at [606, 270] on label "Karafun" at bounding box center [627, 275] width 44 height 11
click at [599, 269] on button "Karafun" at bounding box center [592, 275] width 13 height 13
click at [459, 307] on div "Выбрать файл" at bounding box center [453, 311] width 108 height 28
click at [434, 541] on label "Я принимаю Подтверждение использования музыки" at bounding box center [583, 546] width 333 height 11
click at [410, 540] on button "Я принимаю Подтверждение использования музыки" at bounding box center [404, 546] width 13 height 13
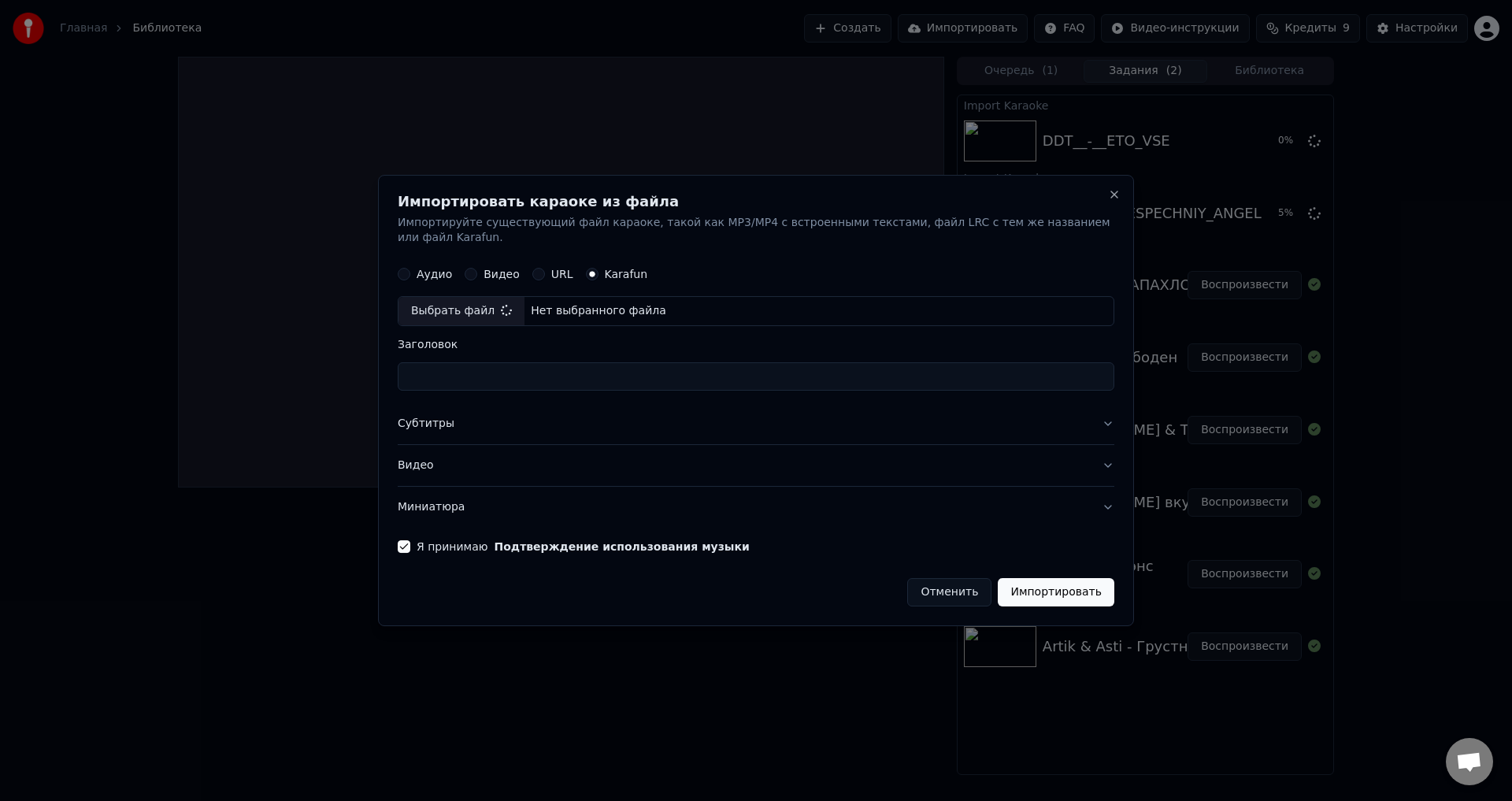
type input "**********"
click at [1078, 587] on button "Импортировать" at bounding box center [1055, 592] width 116 height 28
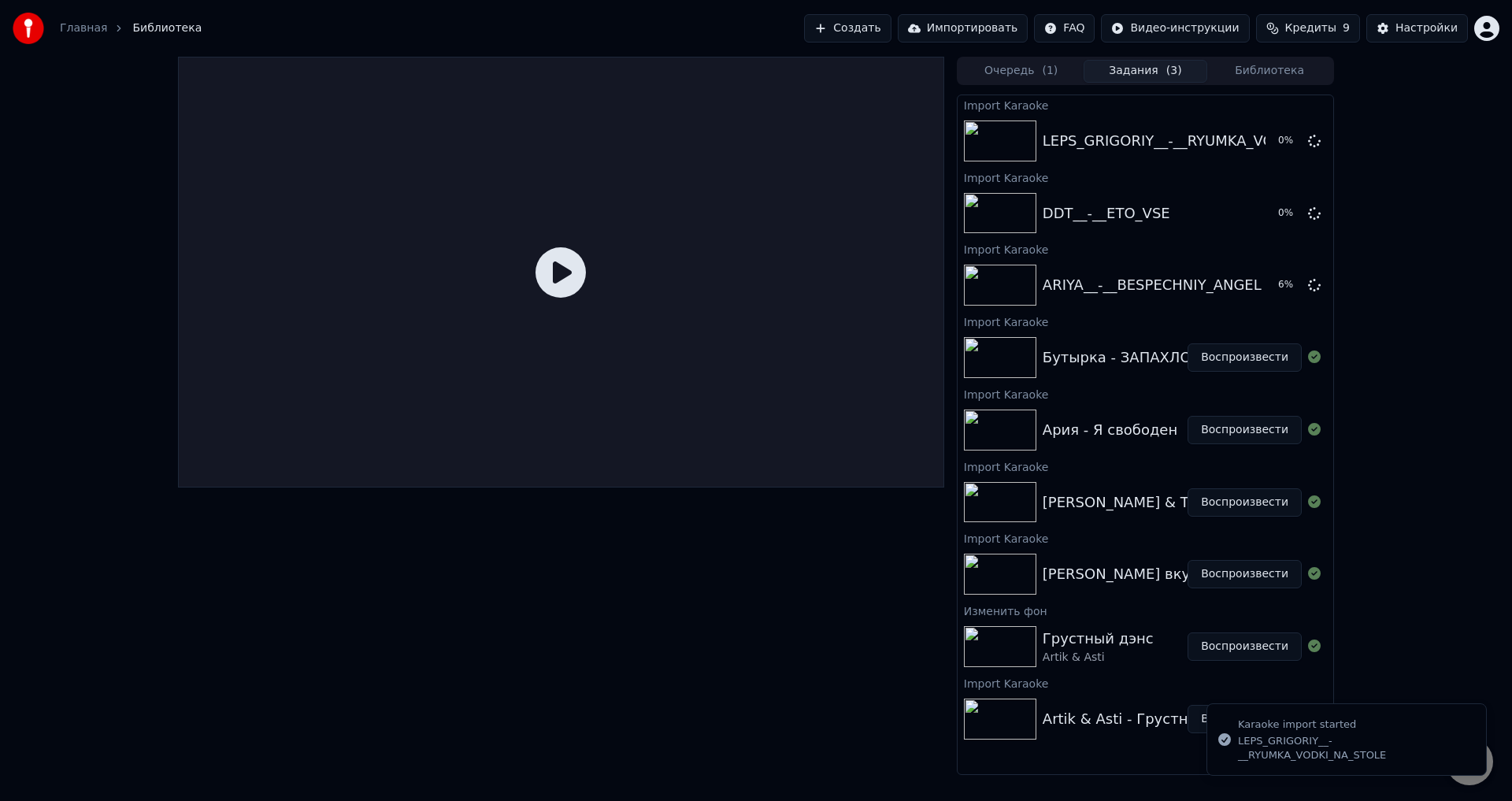
click at [970, 32] on button "Импортировать" at bounding box center [962, 28] width 130 height 28
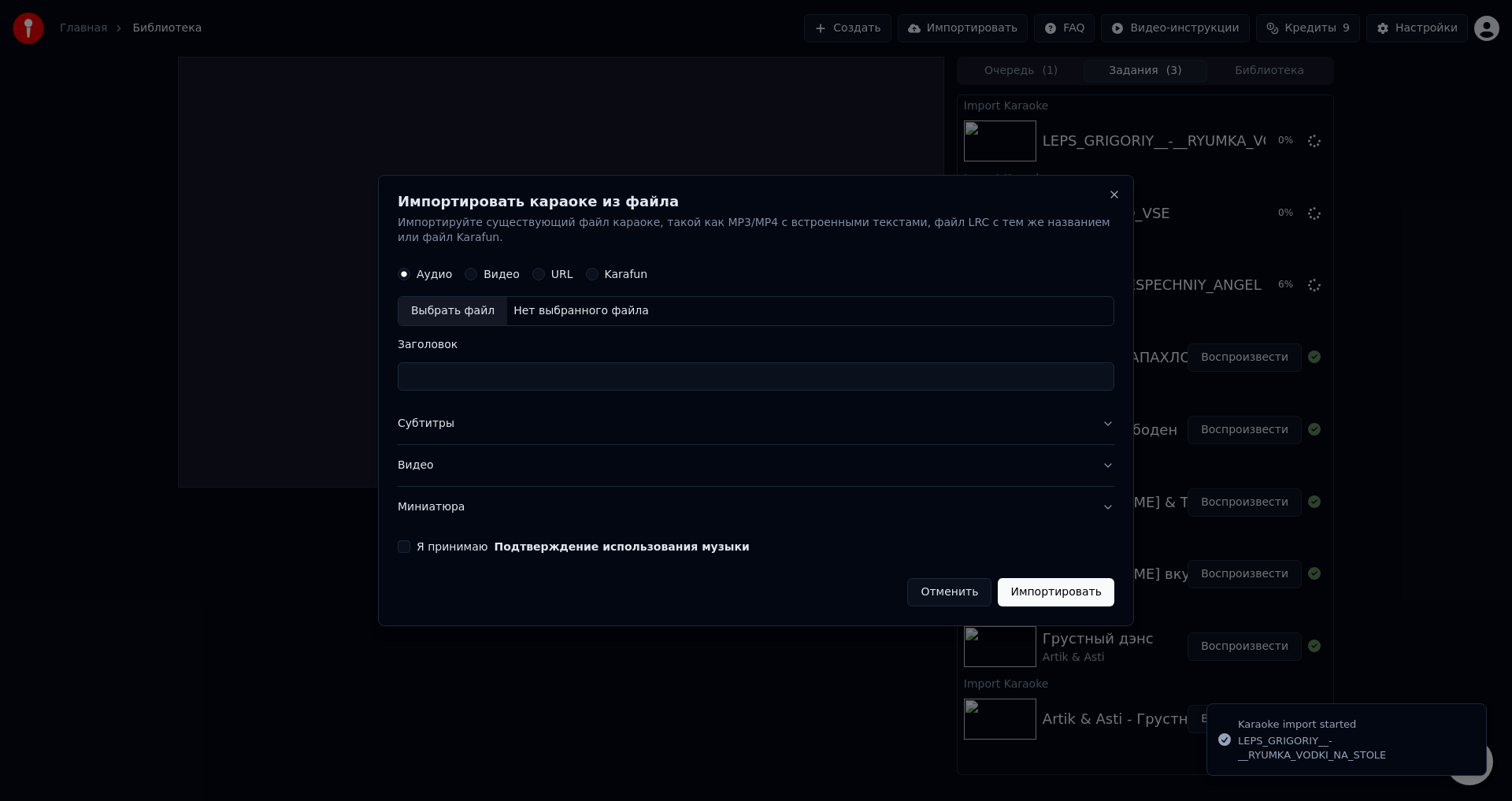
click at [588, 269] on button "Karafun" at bounding box center [592, 275] width 13 height 13
click at [486, 305] on div "Выбрать файл" at bounding box center [453, 311] width 108 height 28
click at [410, 540] on button "Я принимаю Подтверждение использования музыки" at bounding box center [404, 546] width 13 height 13
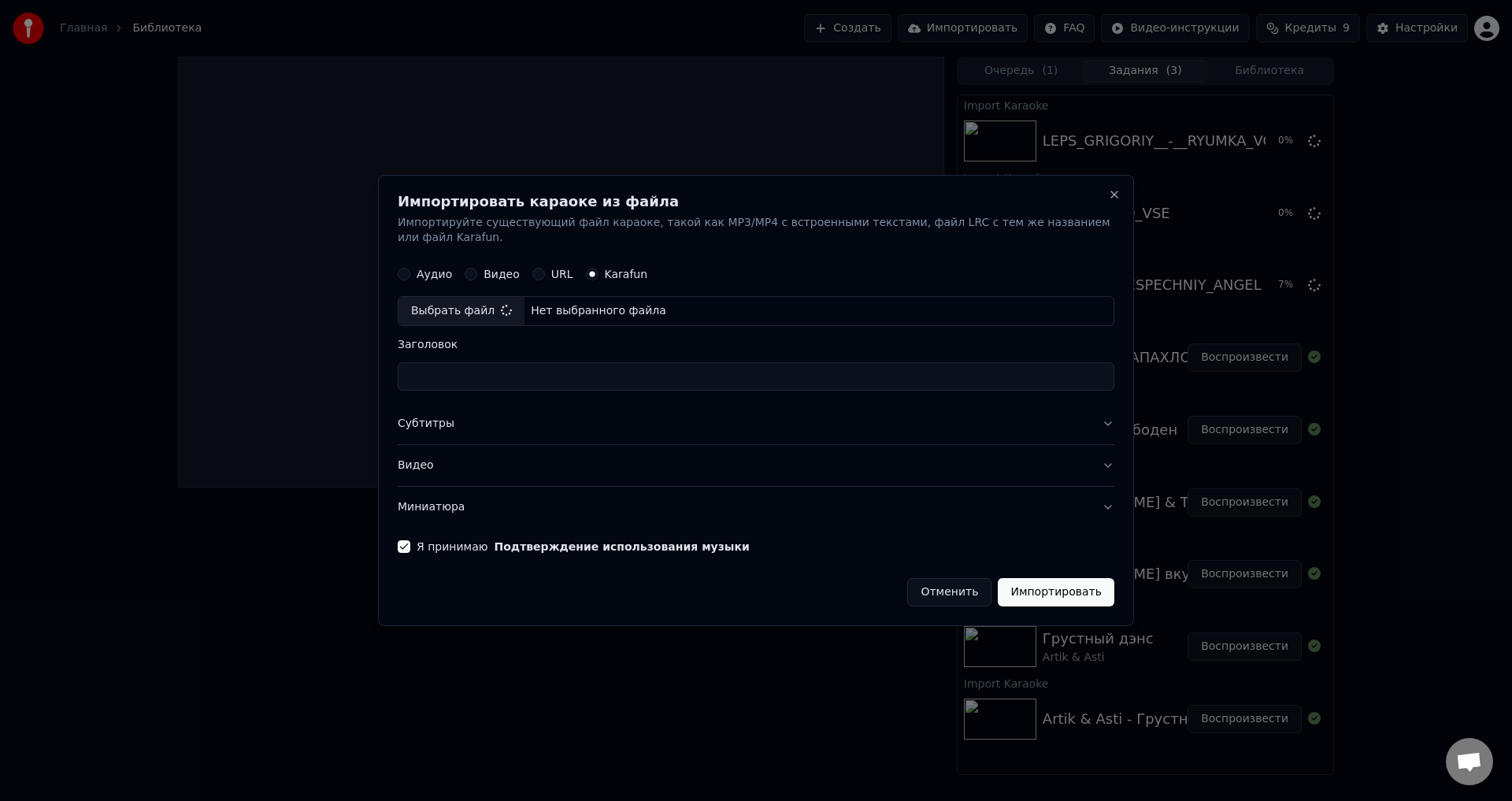
type input "**********"
click at [1038, 578] on button "Импортировать" at bounding box center [1055, 592] width 116 height 28
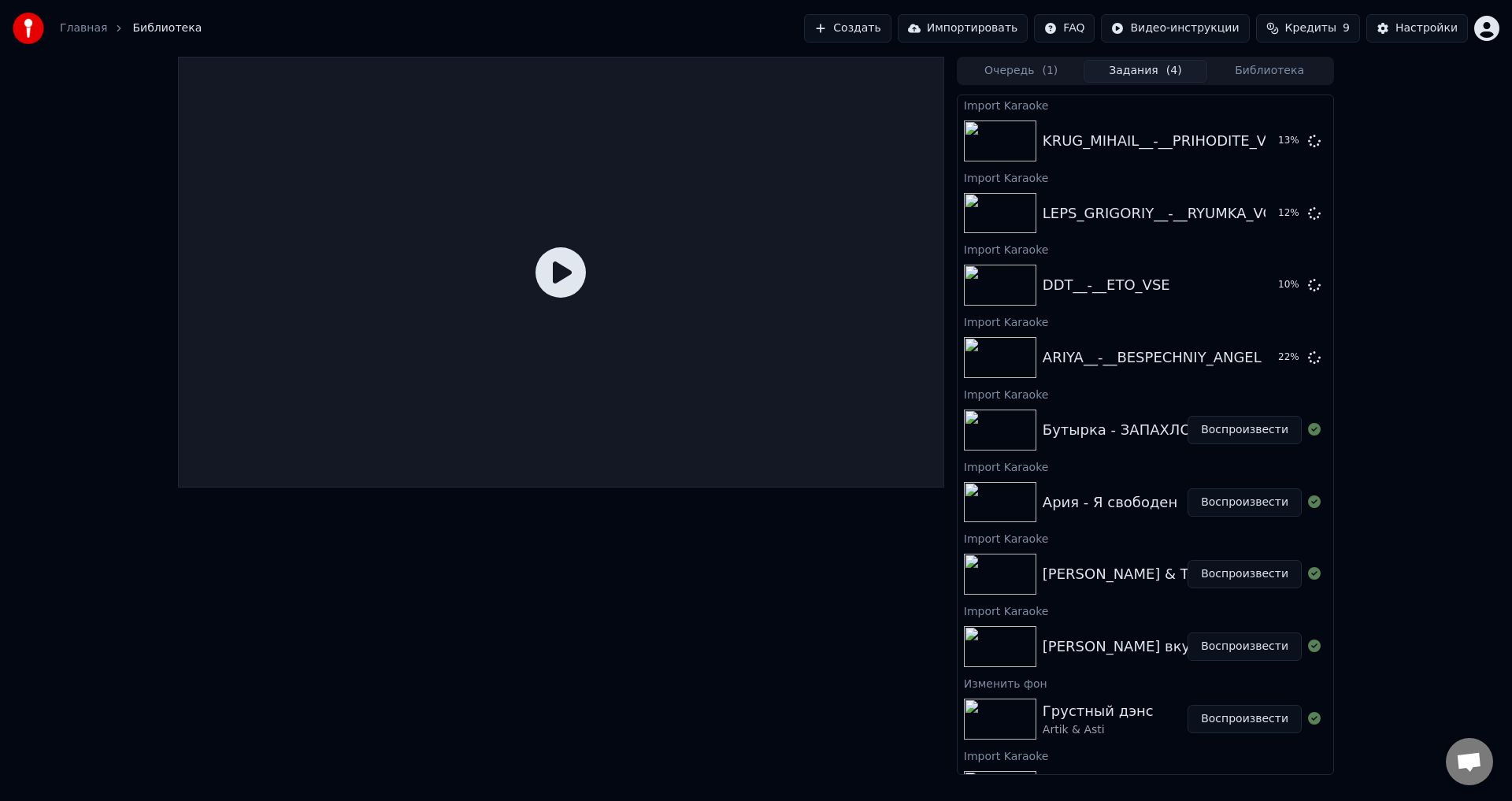
click at [1101, 494] on div "Ария - Я свободен" at bounding box center [1109, 502] width 134 height 22
click at [1231, 501] on button "Воспроизвести" at bounding box center [1244, 502] width 114 height 28
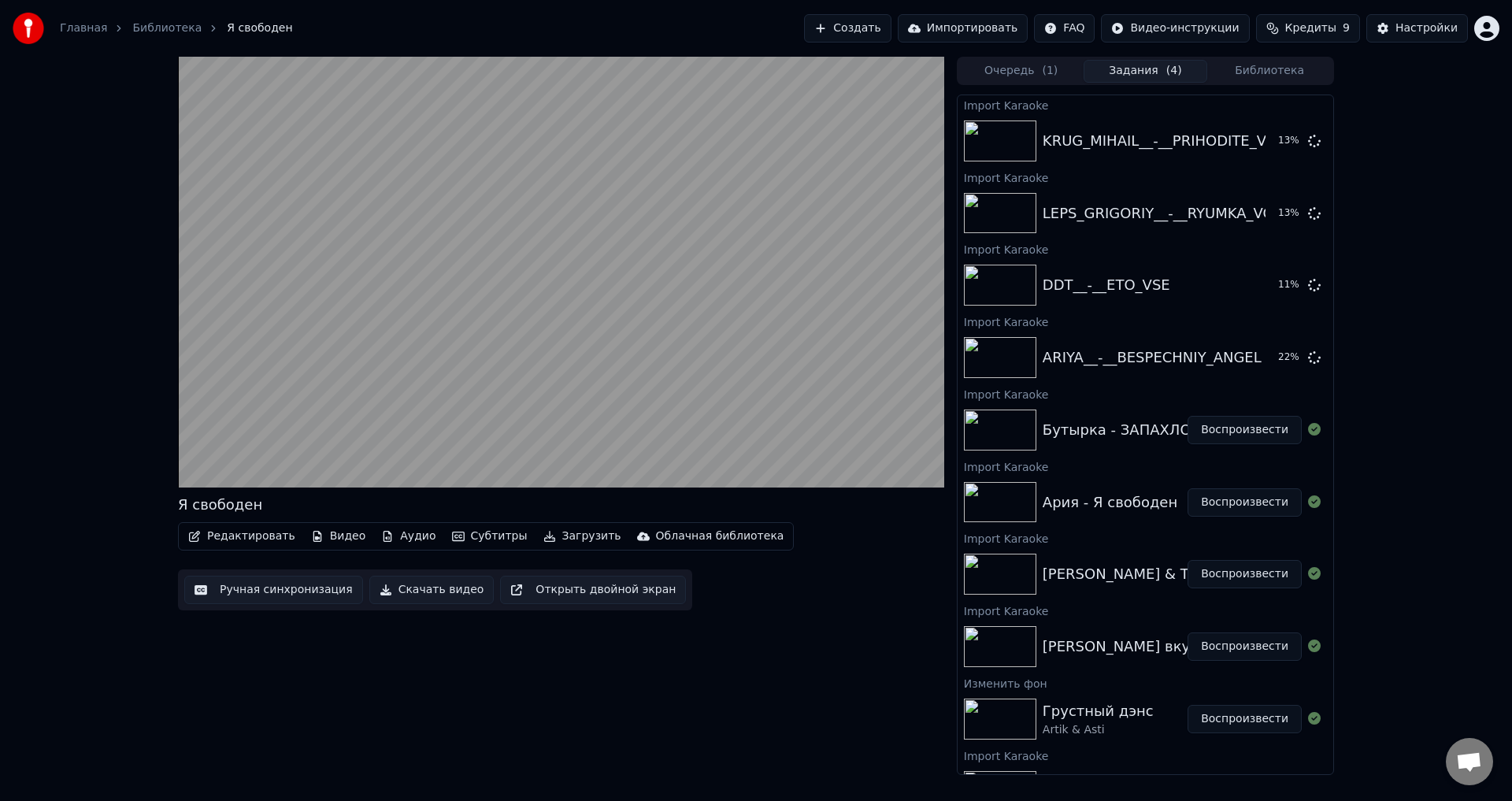
click at [839, 399] on video at bounding box center [561, 272] width 766 height 431
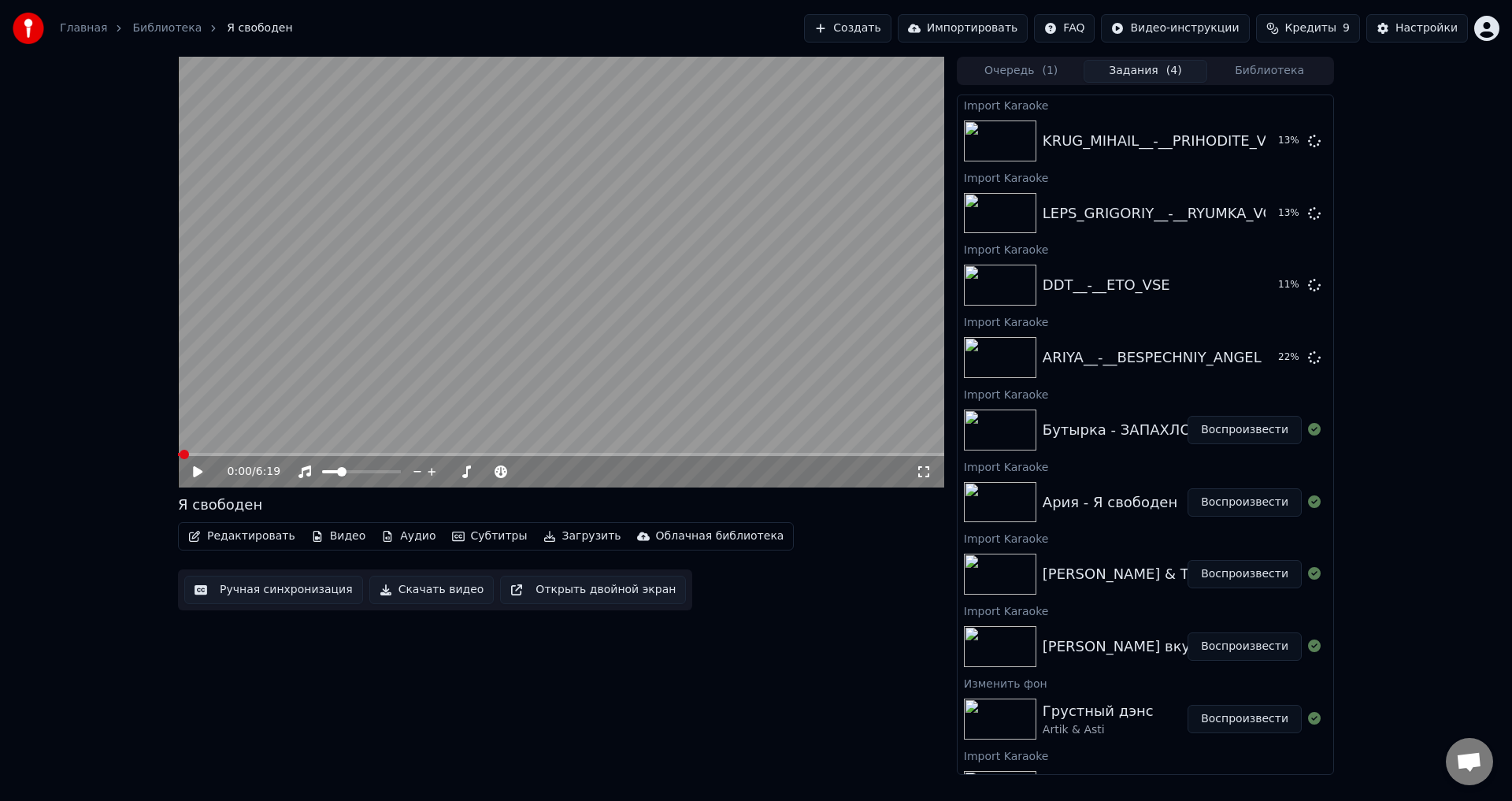
click at [905, 485] on div "0:00 / 6:19" at bounding box center [561, 472] width 766 height 32
click at [195, 462] on div "0:00 / 6:19" at bounding box center [561, 472] width 766 height 32
click at [901, 480] on div "0:00 / 6:19" at bounding box center [572, 472] width 688 height 16
click at [922, 471] on icon at bounding box center [924, 472] width 16 height 13
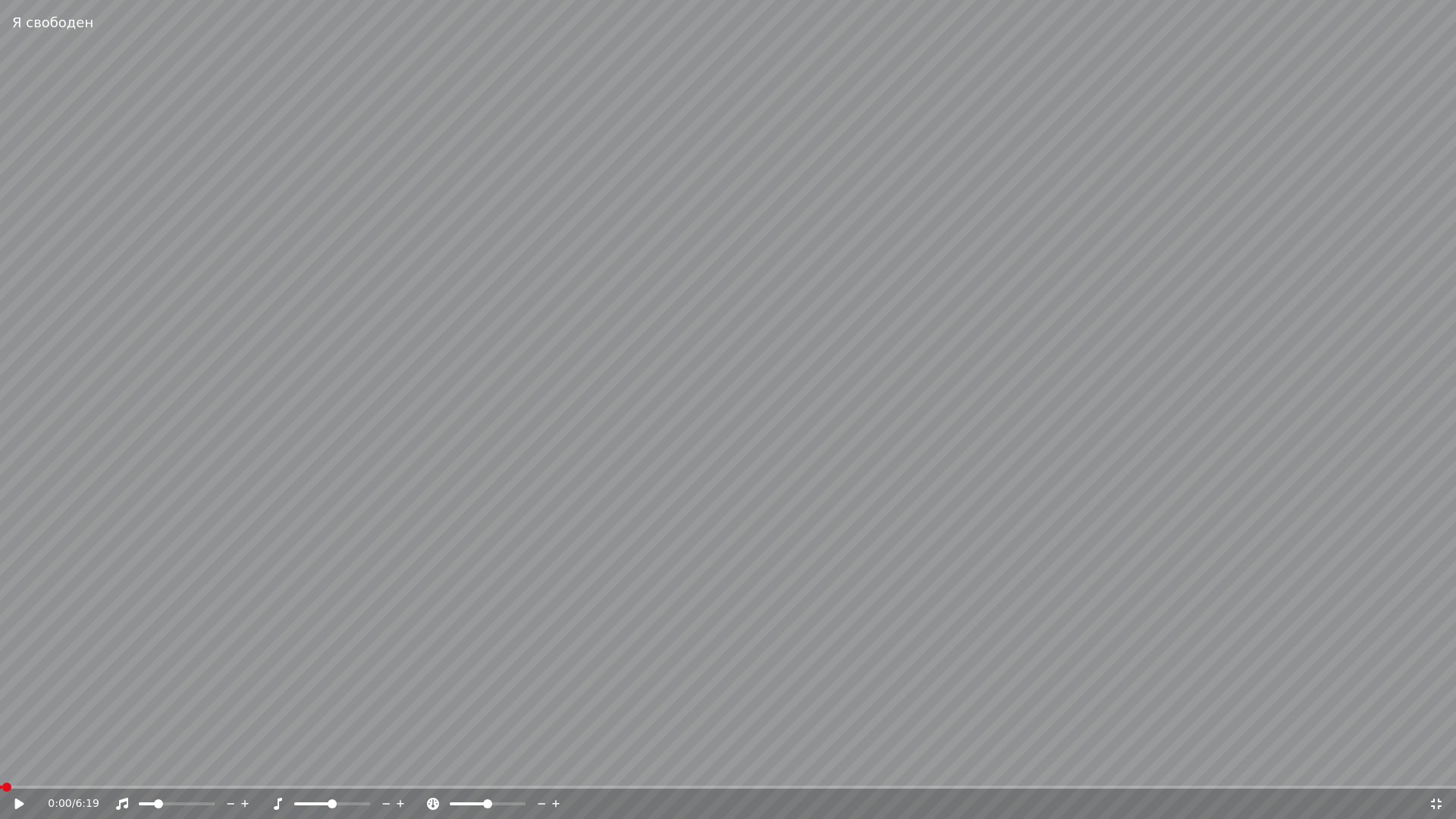
click at [28, 770] on icon at bounding box center [30, 804] width 35 height 12
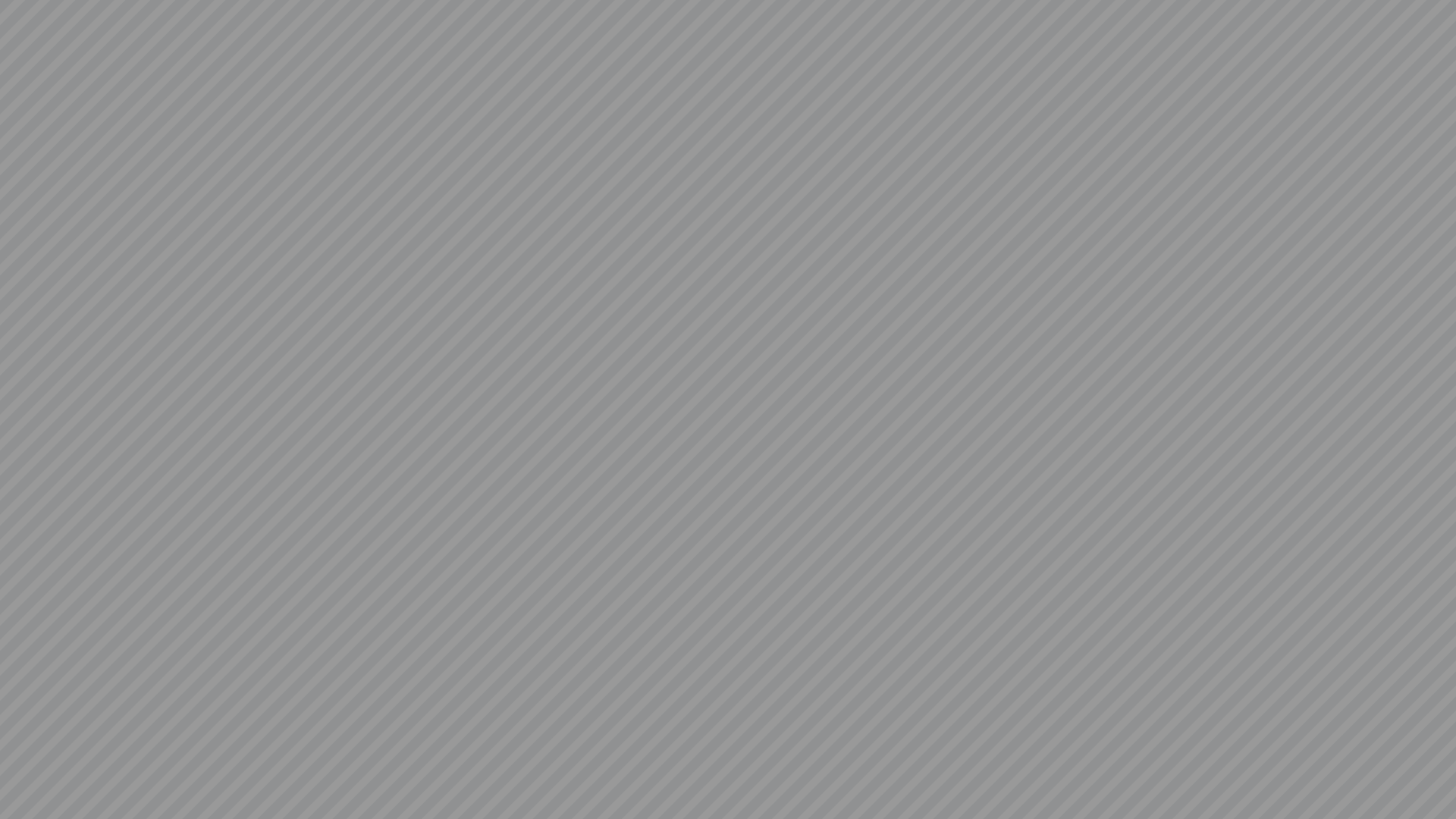
click at [1195, 631] on video at bounding box center [728, 409] width 1456 height 819
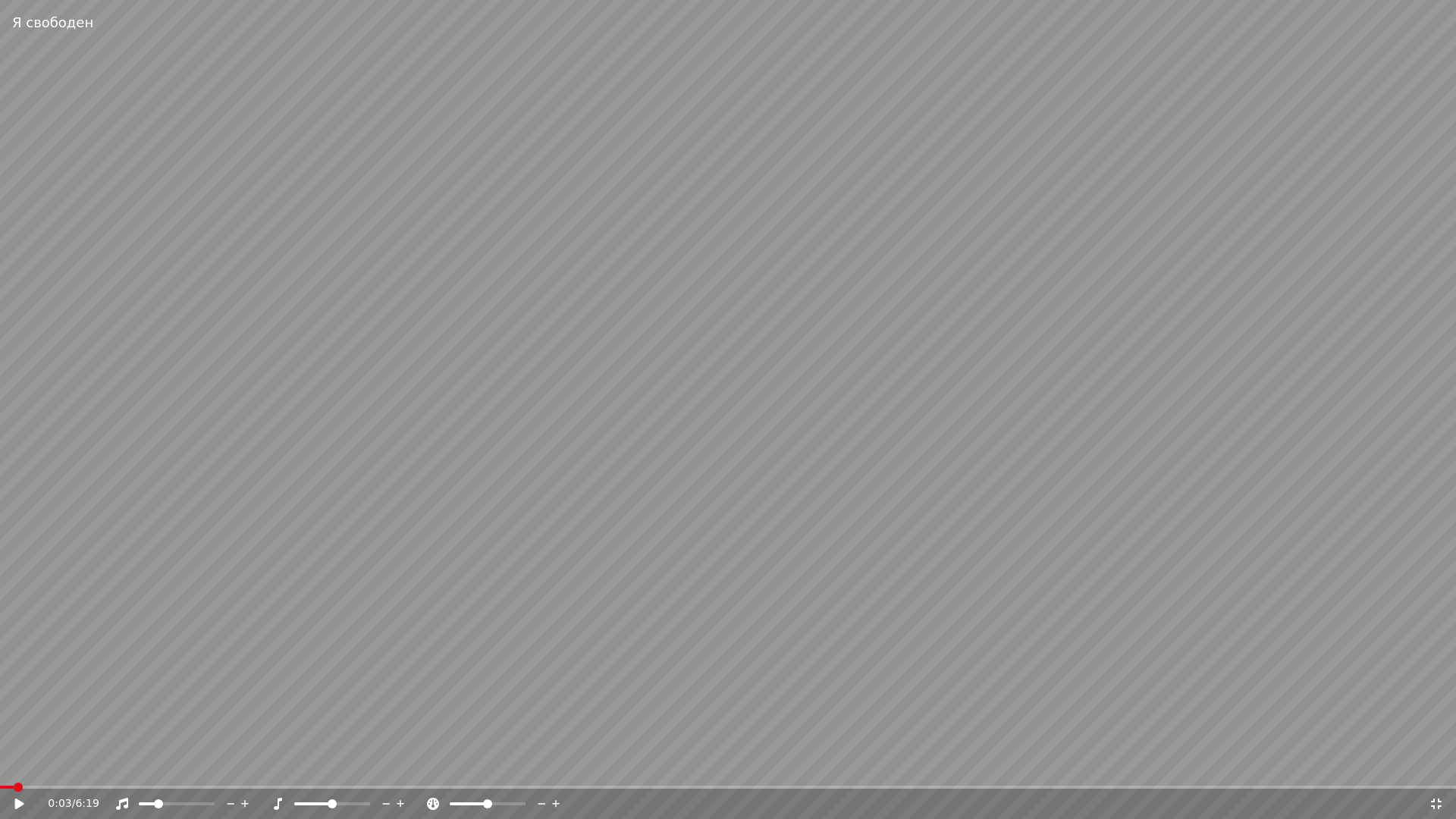
click at [814, 618] on video at bounding box center [728, 409] width 1456 height 819
click at [250, 770] on video at bounding box center [728, 409] width 1456 height 819
click at [263, 770] on video at bounding box center [728, 409] width 1456 height 819
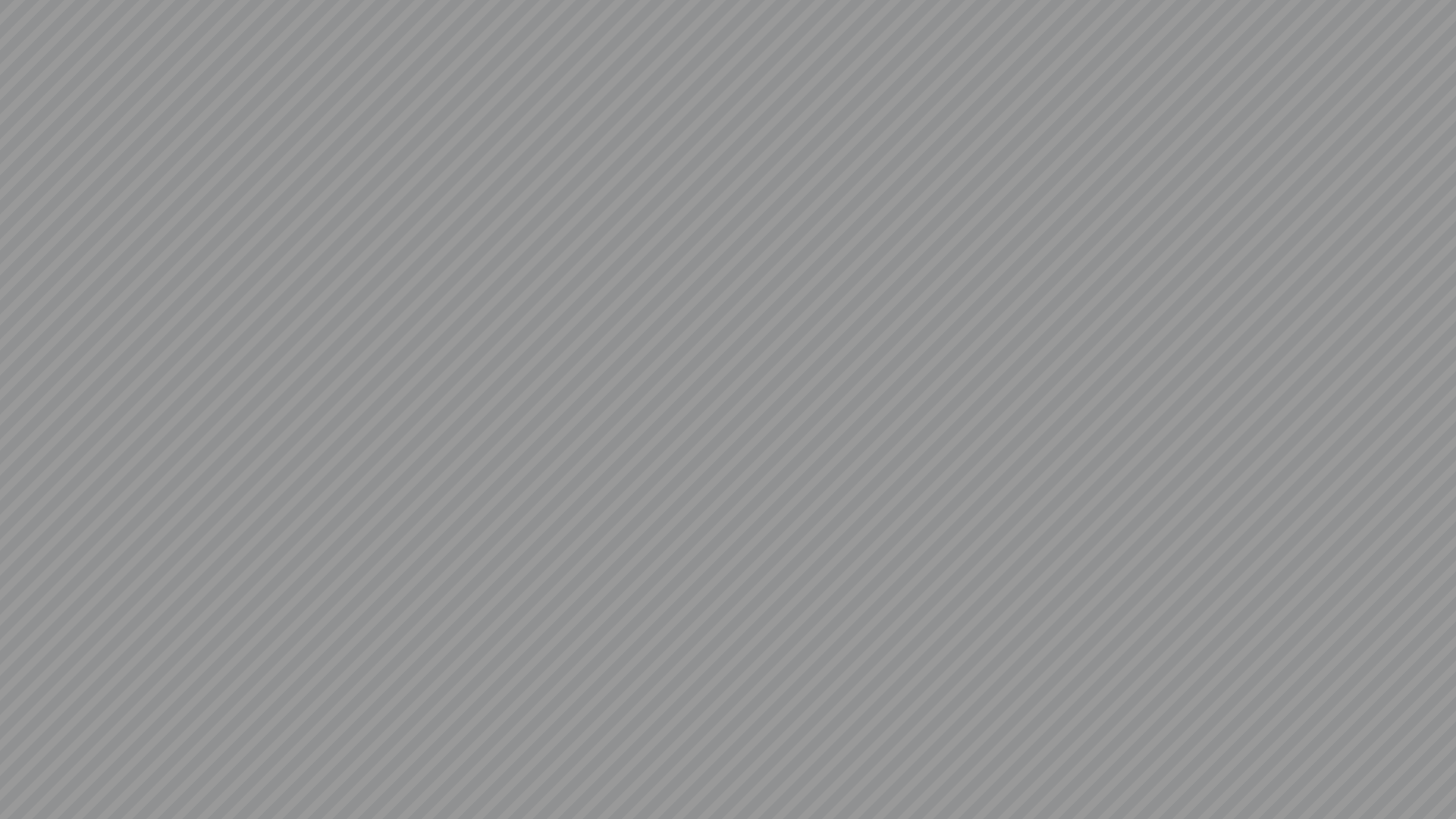
click at [151, 725] on video at bounding box center [728, 409] width 1456 height 819
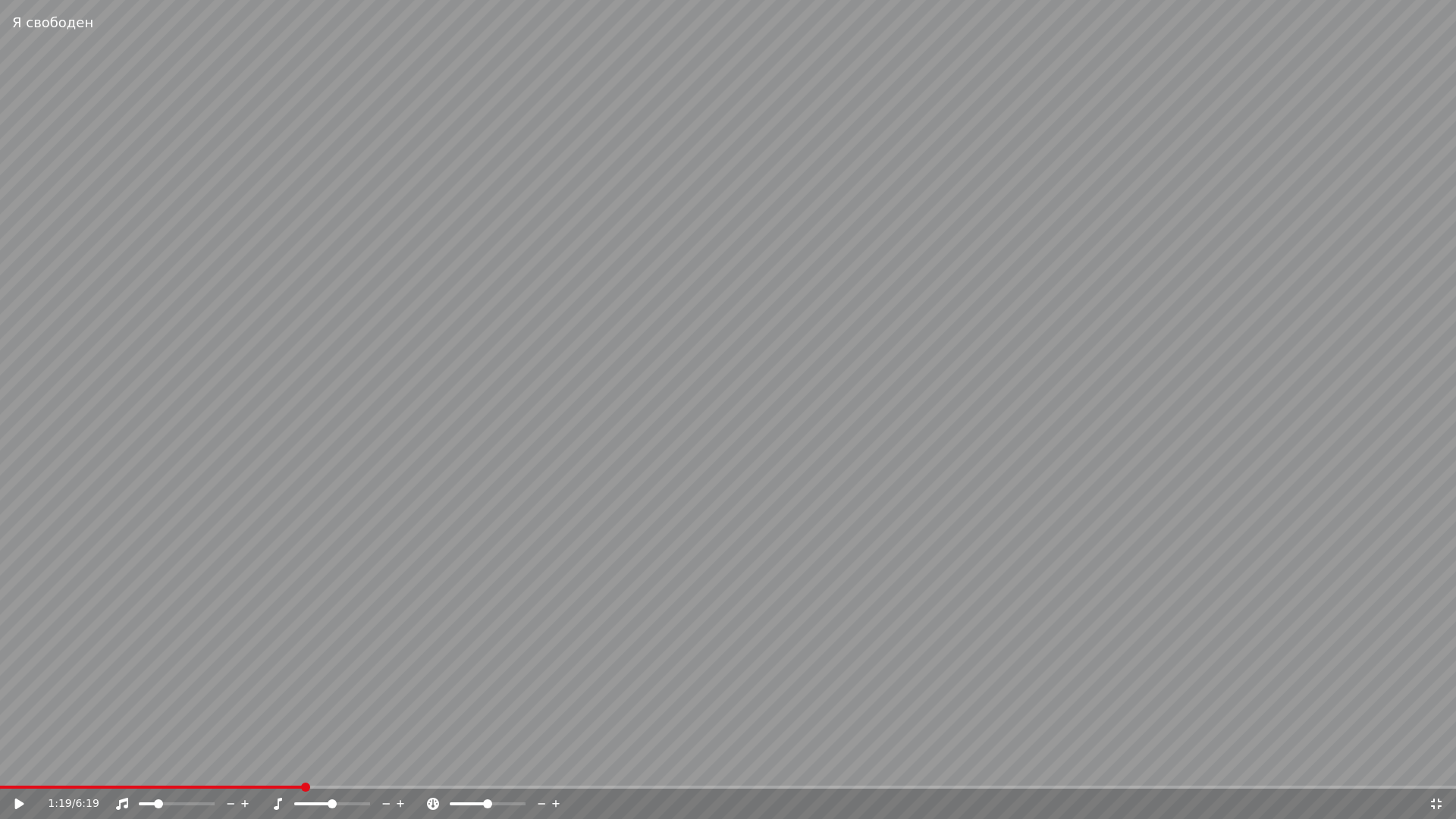
click at [24, 770] on icon at bounding box center [30, 804] width 35 height 12
click at [1424, 770] on div "1:19 / 6:19" at bounding box center [738, 804] width 1380 height 15
click at [1404, 770] on div "1:19 / 6:19" at bounding box center [728, 804] width 1456 height 31
click at [1435, 770] on icon at bounding box center [1436, 804] width 15 height 12
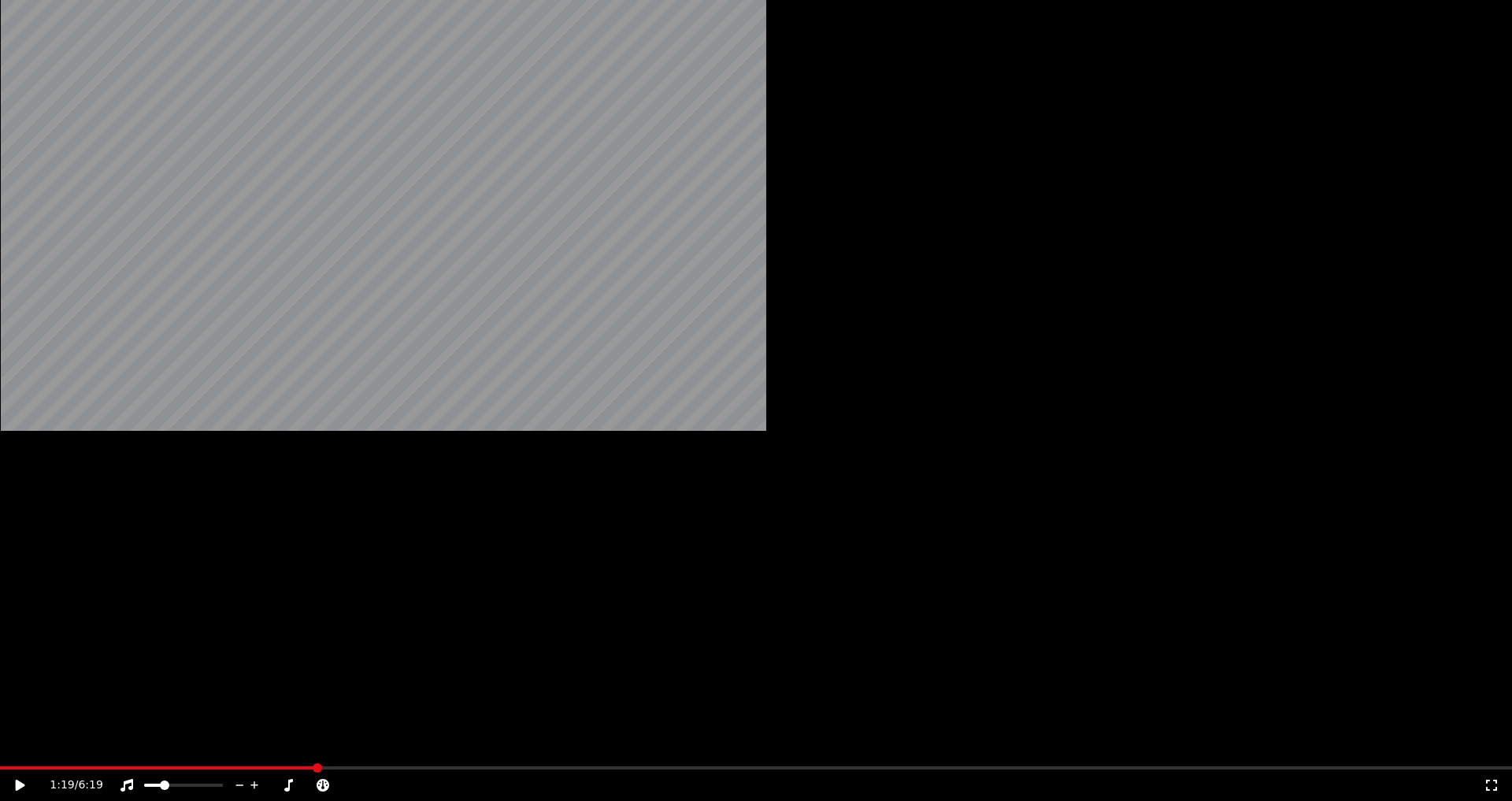
click at [329, 116] on button "Видео" at bounding box center [338, 105] width 68 height 22
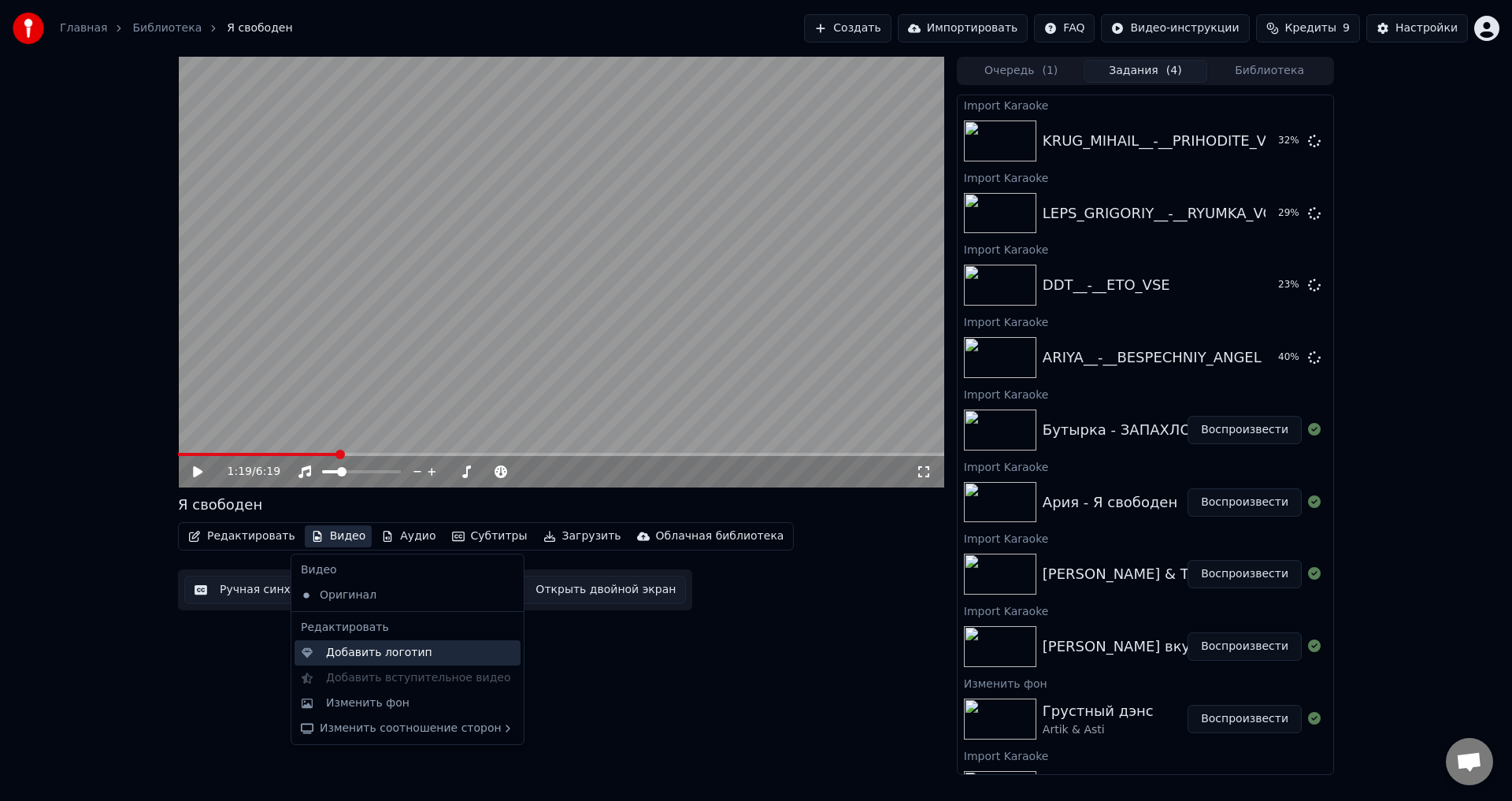
click at [442, 649] on div "Добавить логотип" at bounding box center [420, 653] width 188 height 16
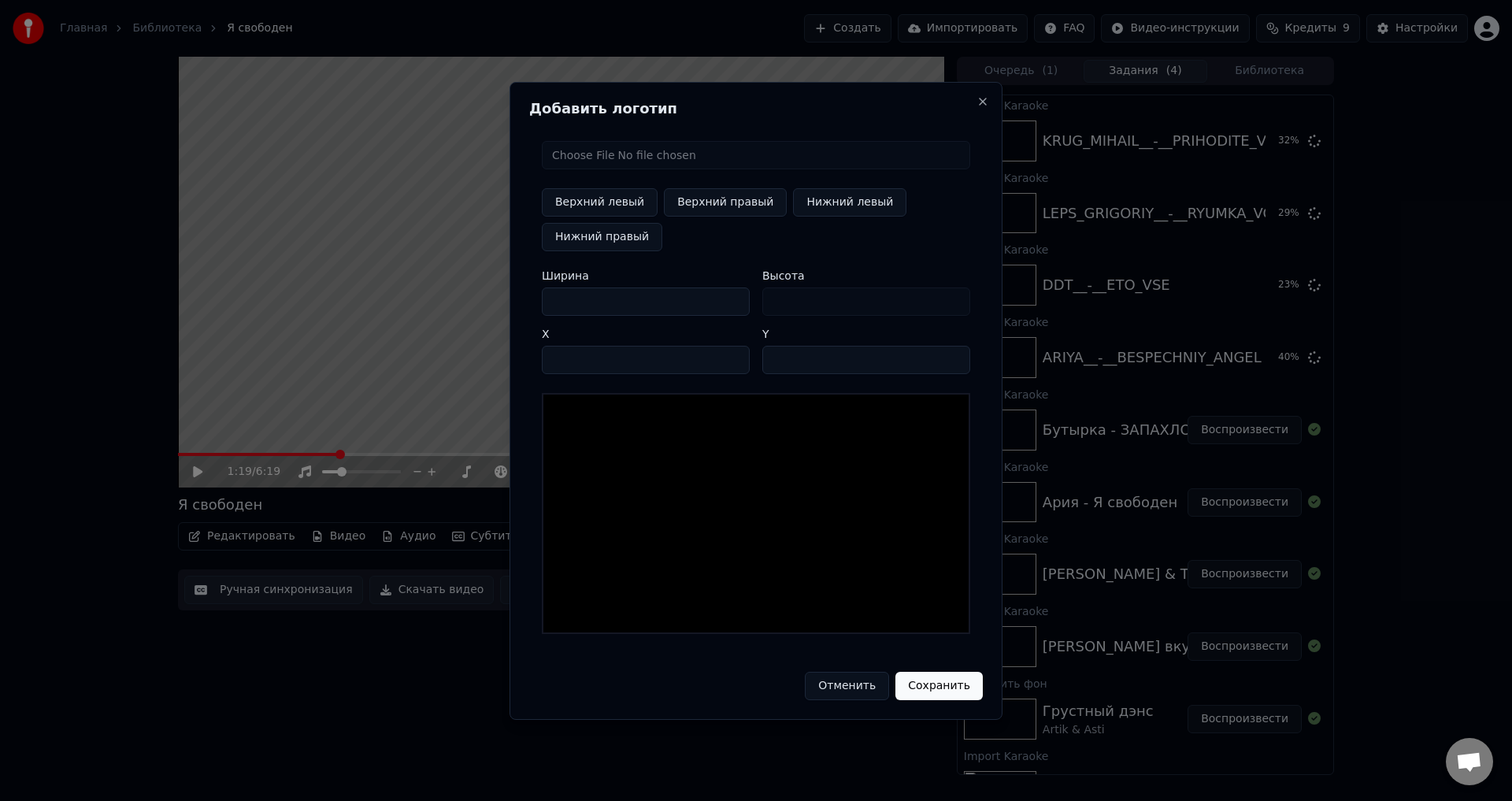
click at [849, 679] on button "Отменить" at bounding box center [847, 686] width 85 height 28
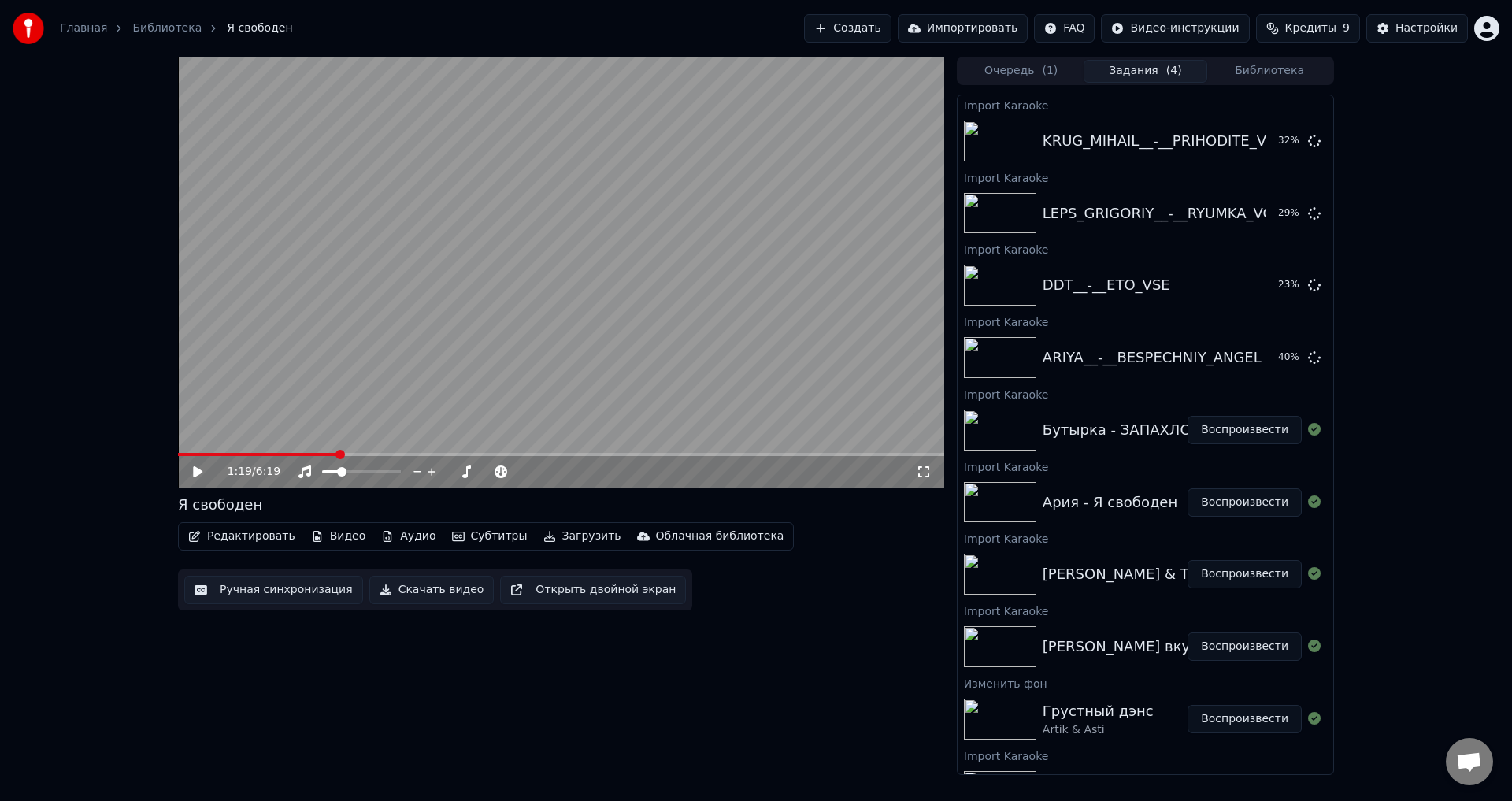
click at [323, 529] on button "Видео" at bounding box center [338, 536] width 68 height 22
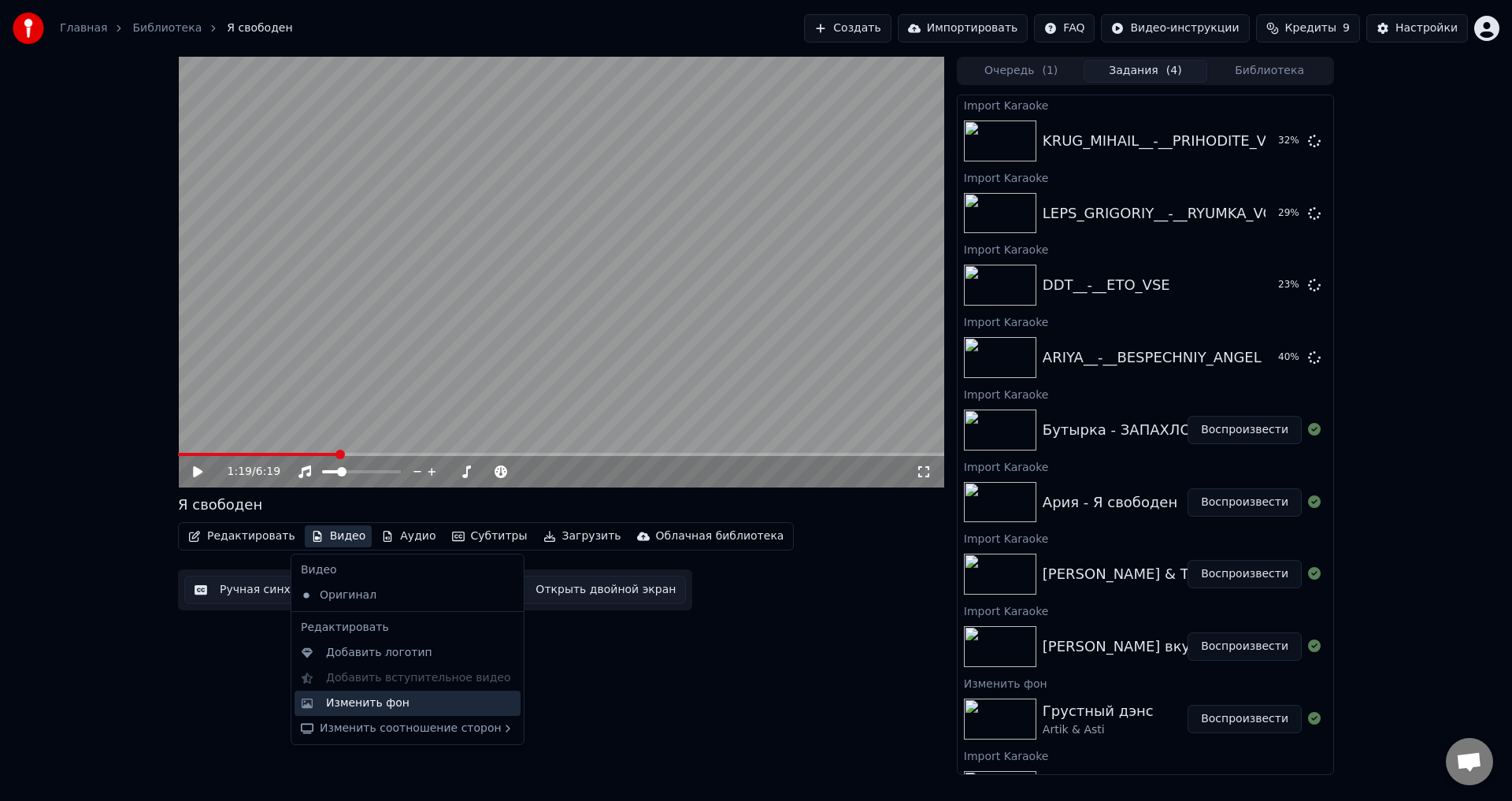
click at [434, 704] on div "Изменить фон" at bounding box center [420, 703] width 188 height 16
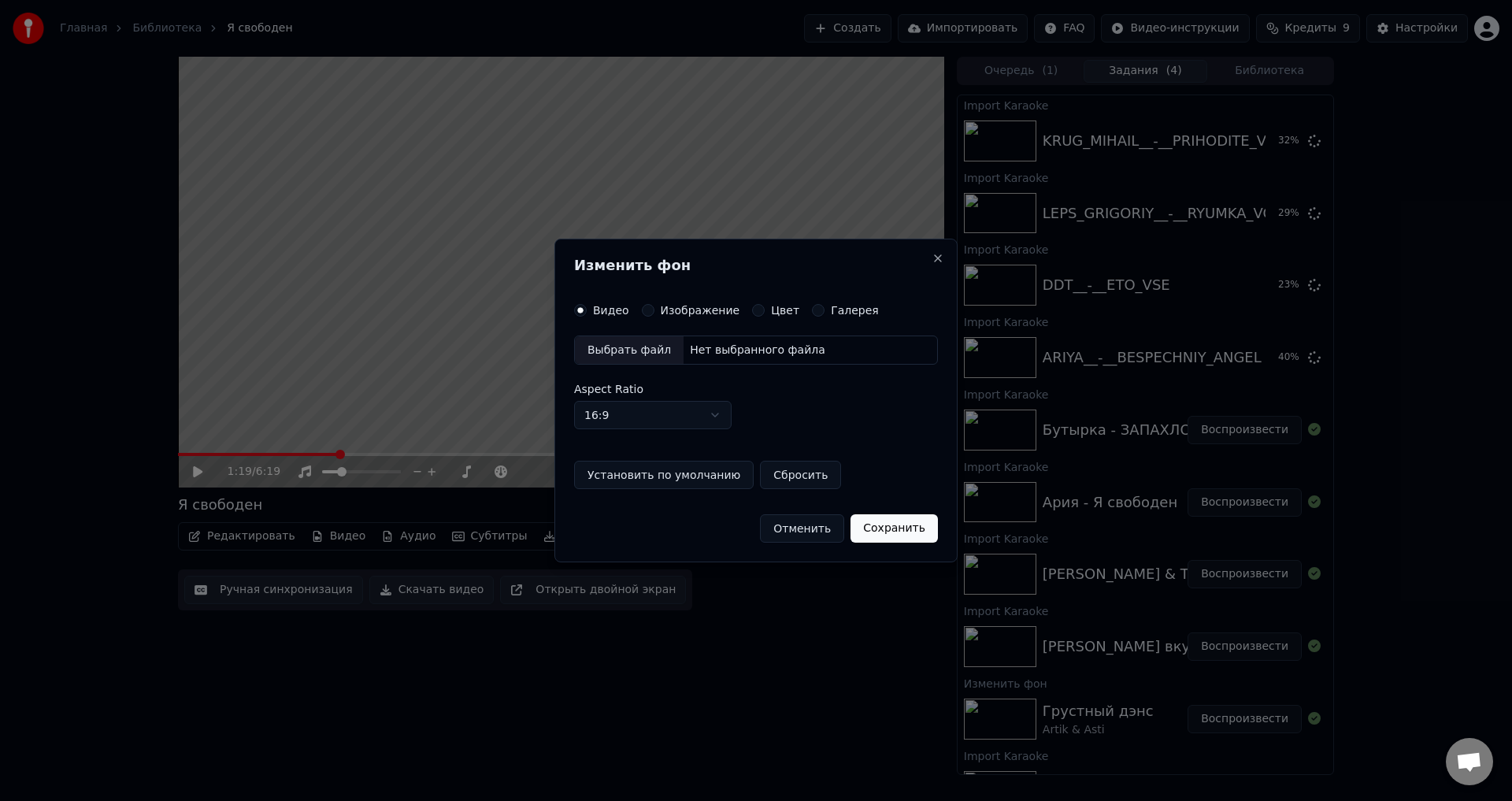
click at [808, 522] on button "Отменить" at bounding box center [802, 528] width 85 height 28
